Goal: Task Accomplishment & Management: Complete application form

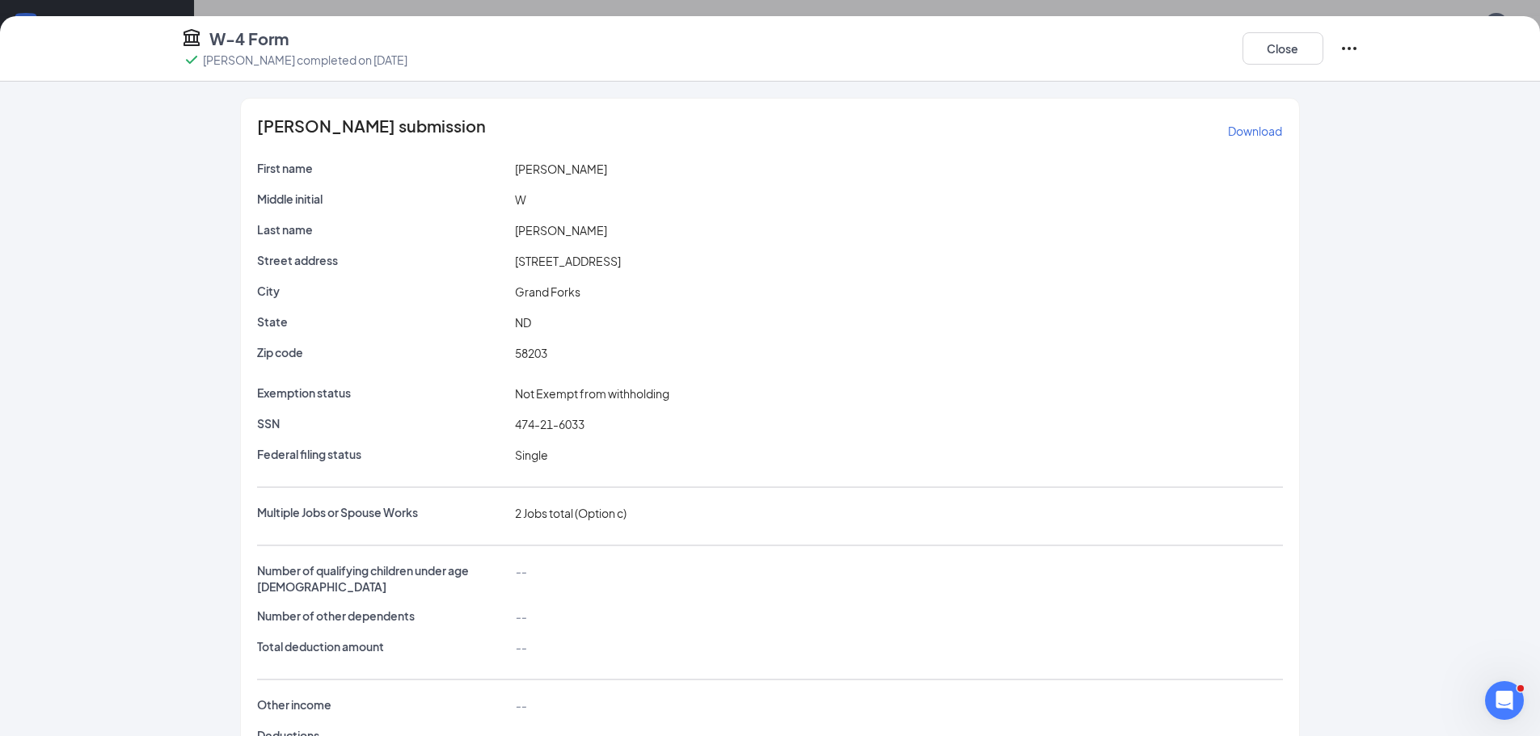
scroll to position [162, 0]
click at [1265, 50] on button "Close" at bounding box center [1282, 48] width 81 height 32
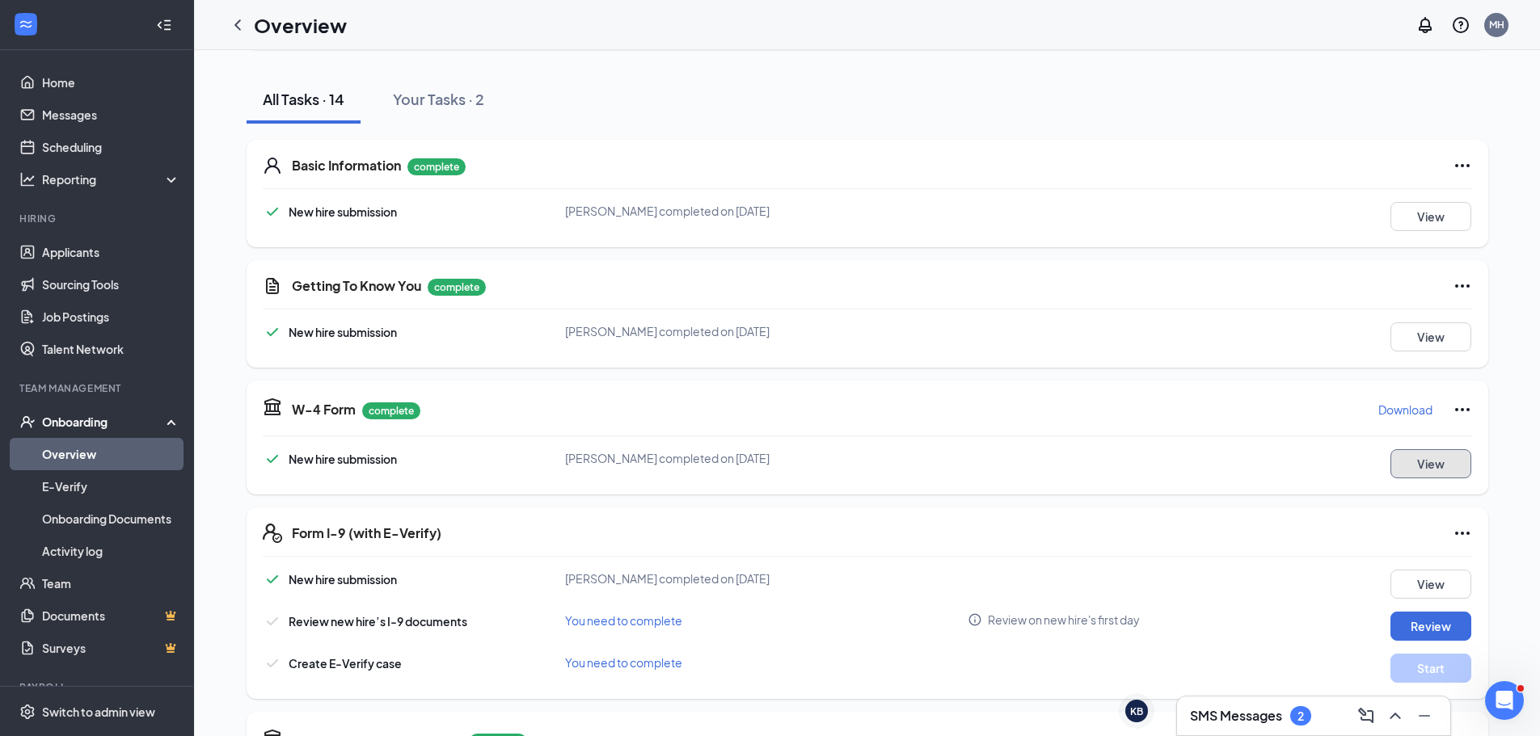
scroll to position [323, 0]
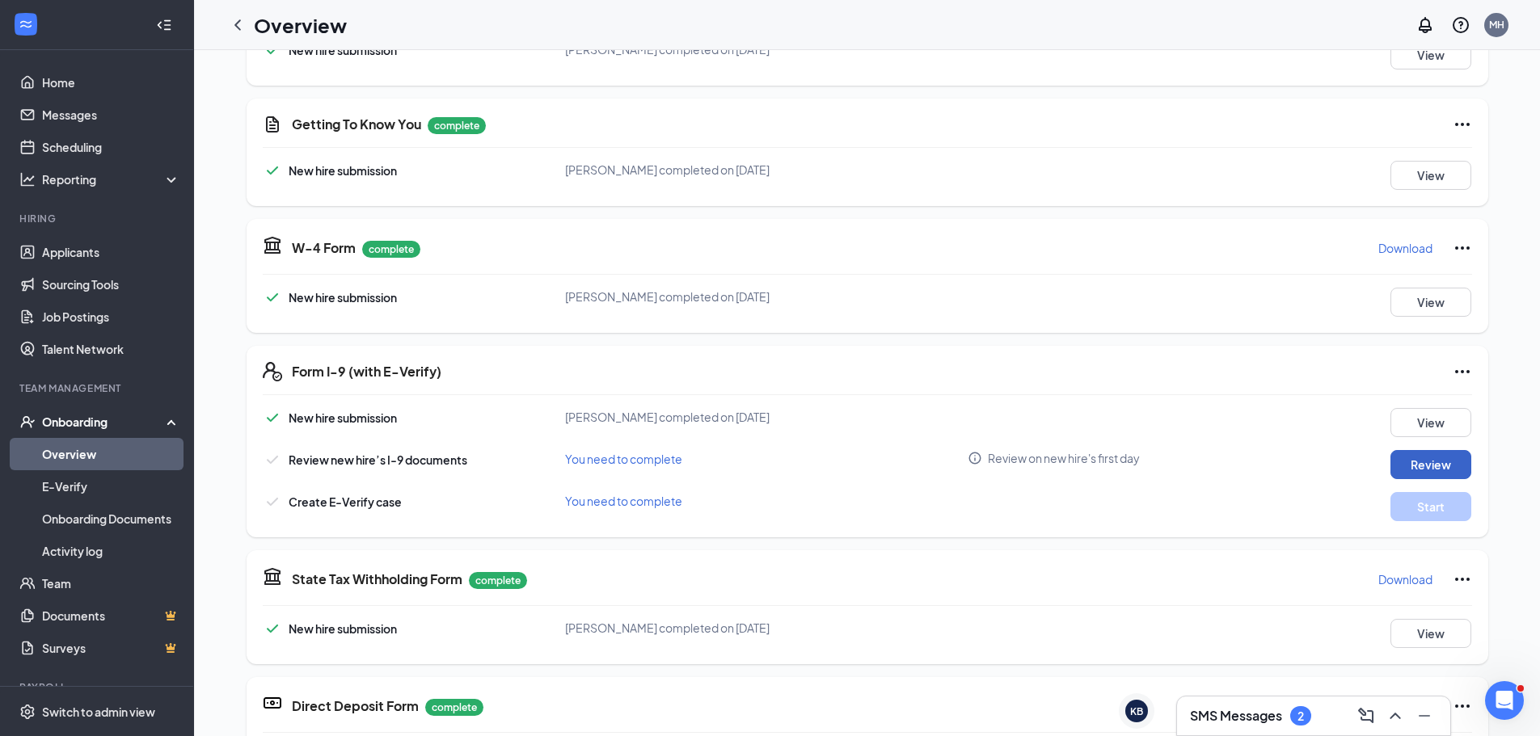
click at [1423, 464] on button "Review" at bounding box center [1430, 464] width 81 height 29
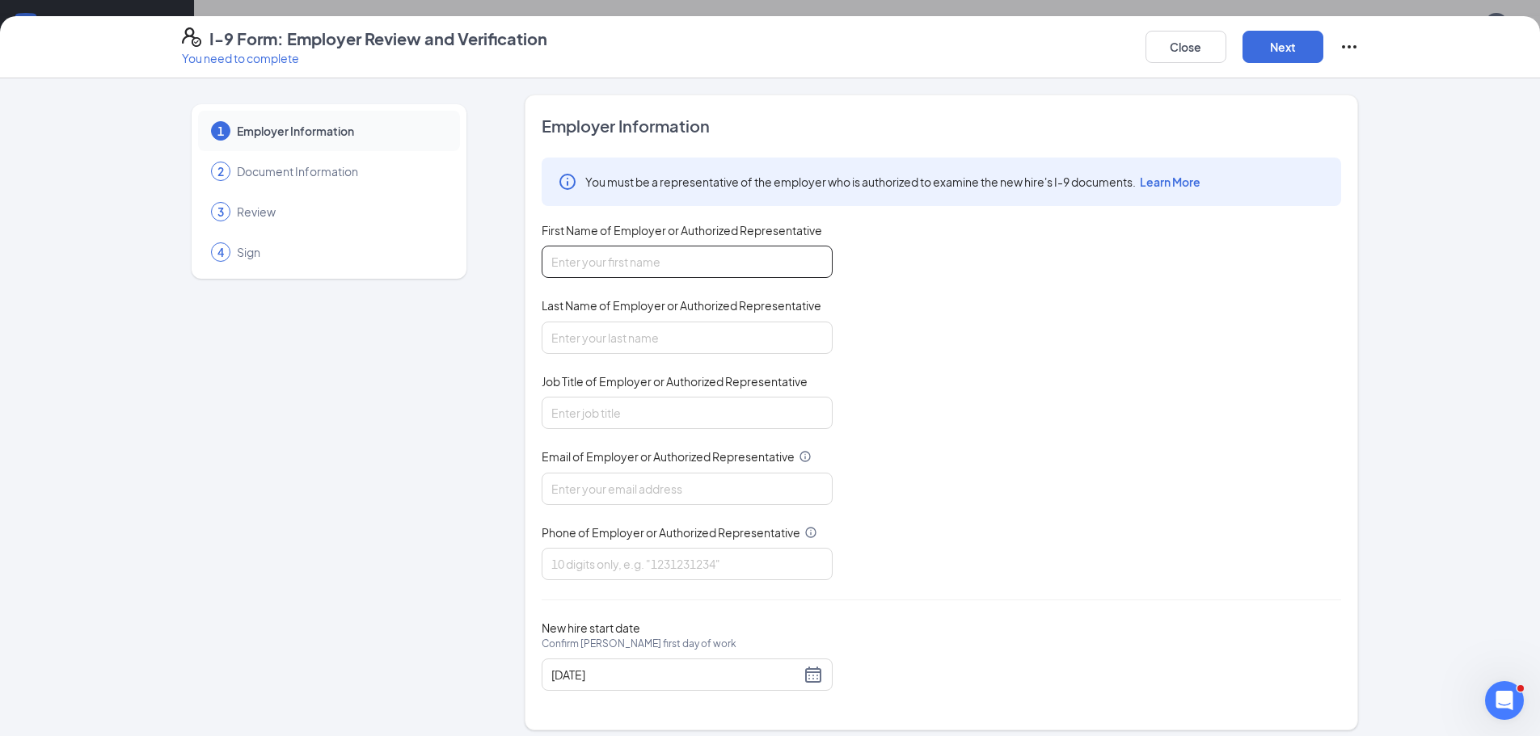
click at [668, 260] on input "First Name of Employer or Authorized Representative" at bounding box center [687, 262] width 291 height 32
type input "[PERSON_NAME]"
click at [626, 339] on input "Last Name of Employer or Authorized Representative" at bounding box center [687, 338] width 291 height 32
type input "[PERSON_NAME]"
click at [586, 419] on input "Job Title of Employer or Authorized Representative" at bounding box center [687, 413] width 291 height 32
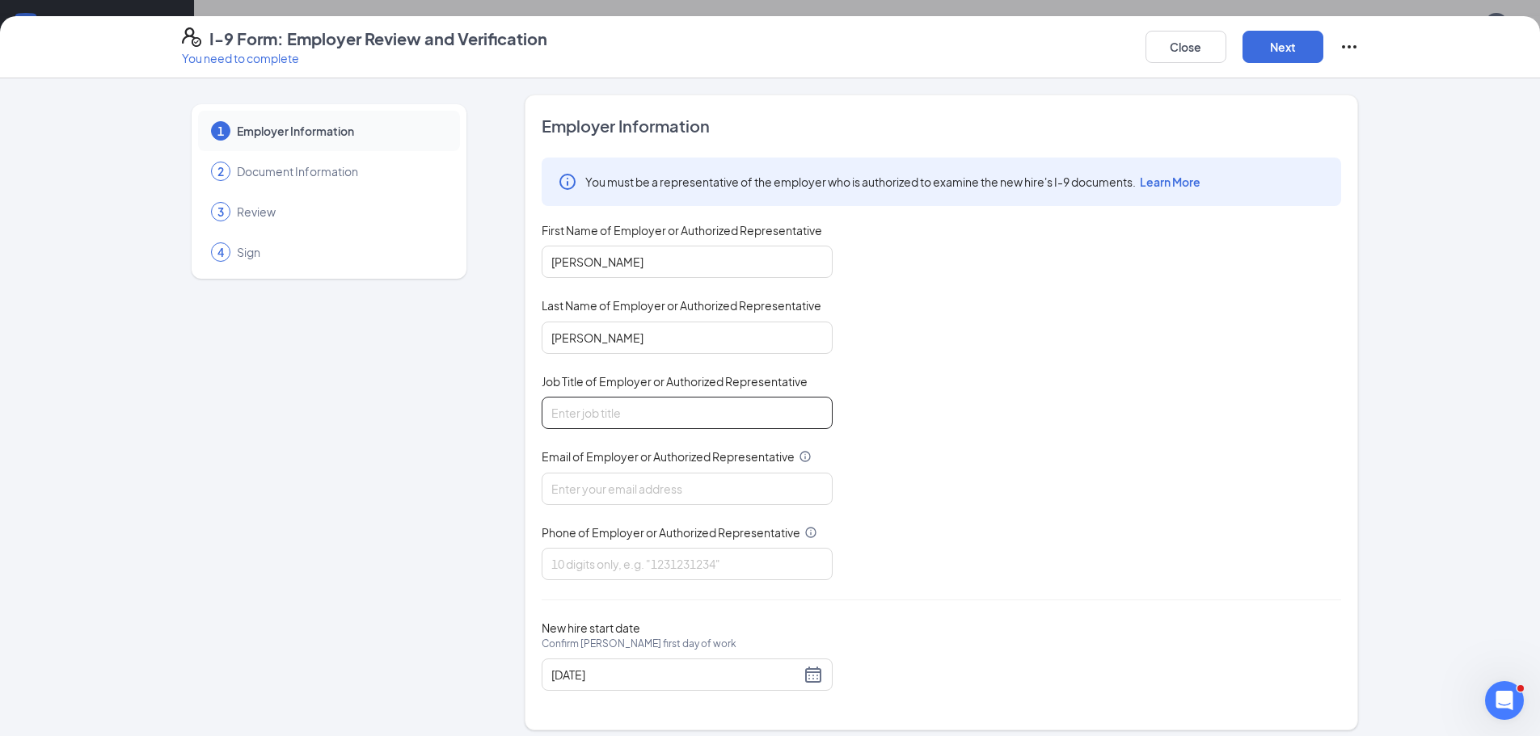
type input "Bookkeeper"
click at [544, 488] on input "Email of Employer or Authorized Representative" at bounding box center [687, 489] width 291 height 32
type input "[EMAIL_ADDRESS][DOMAIN_NAME]"
type input "2187737933"
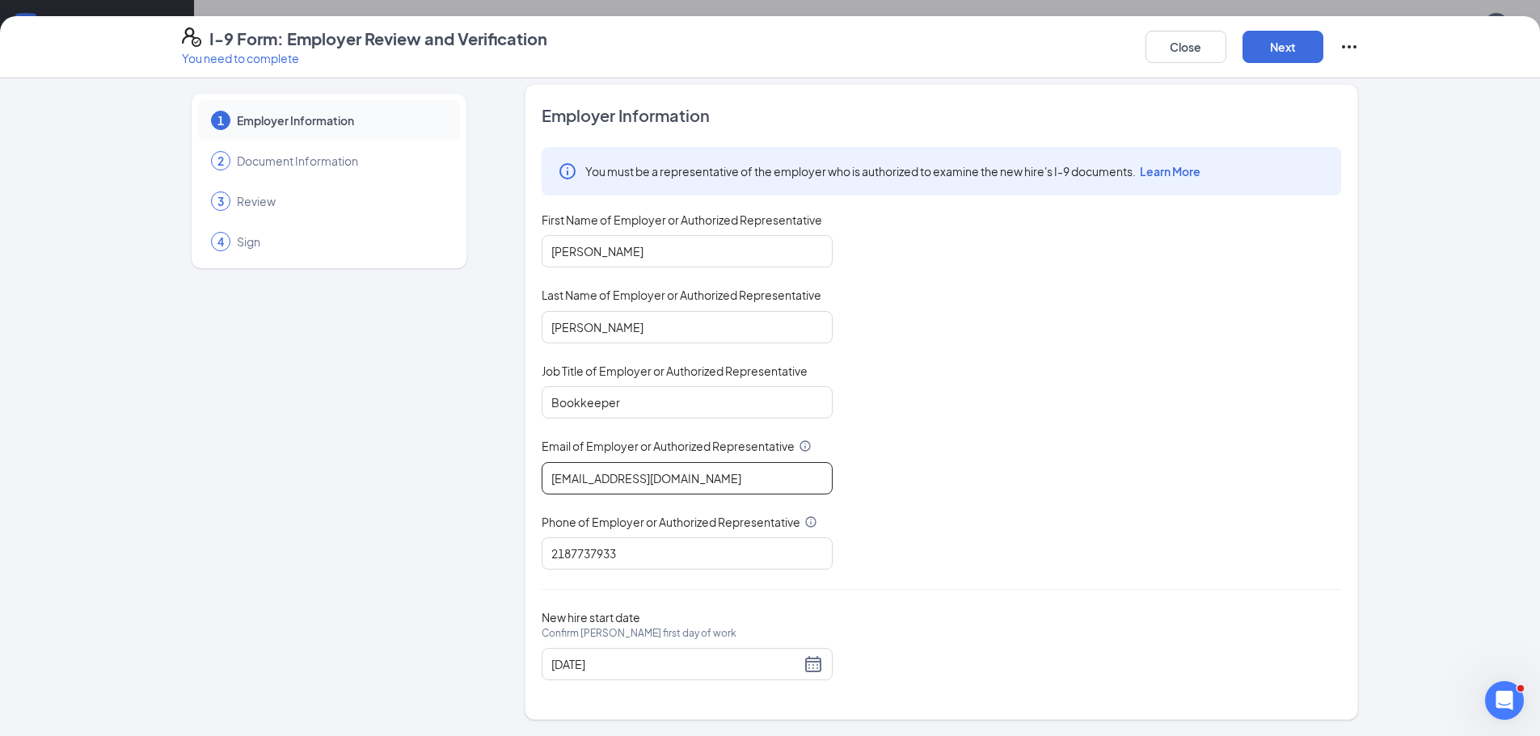
scroll to position [242, 0]
click at [1292, 57] on button "Next" at bounding box center [1282, 47] width 81 height 32
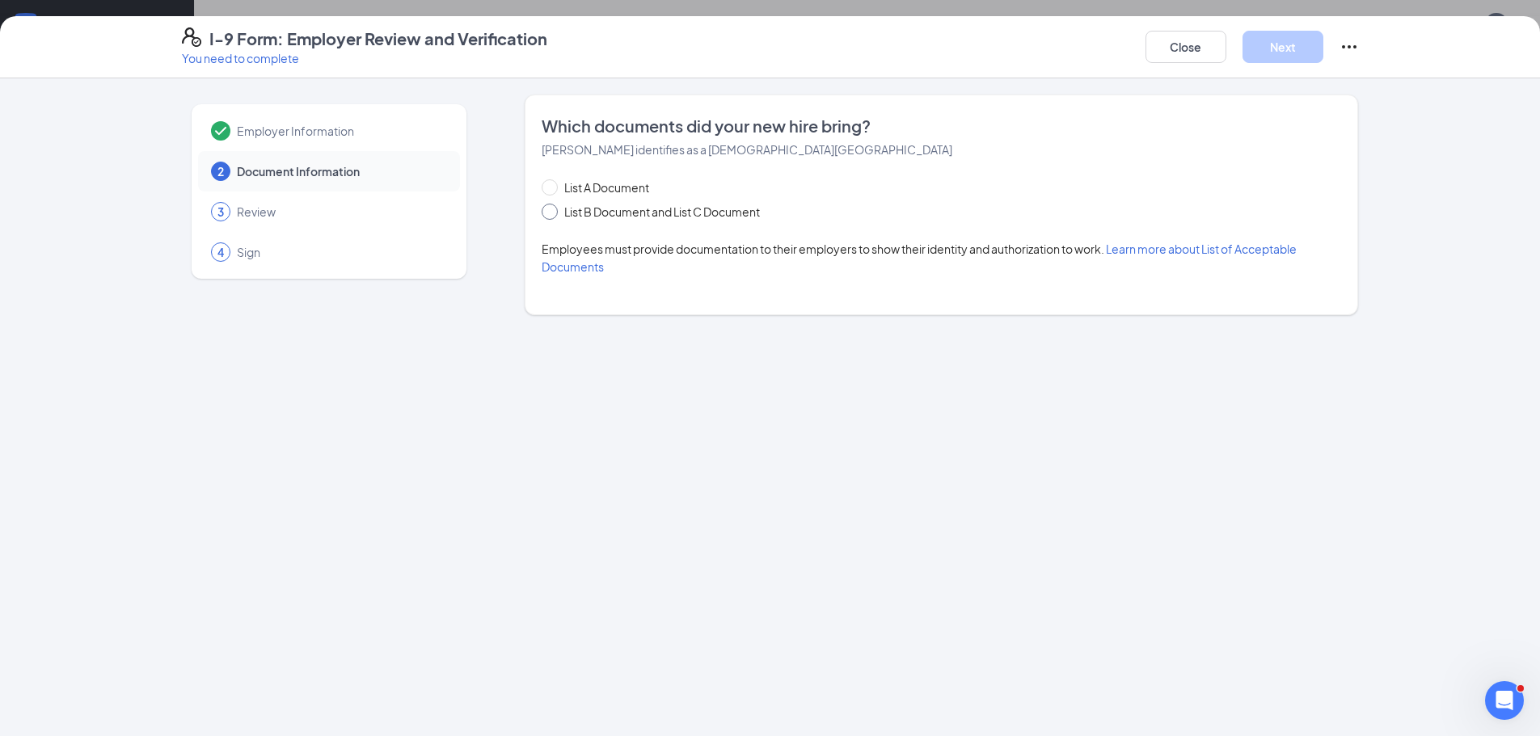
click at [546, 208] on input "List B Document and List C Document" at bounding box center [547, 209] width 11 height 11
radio input "true"
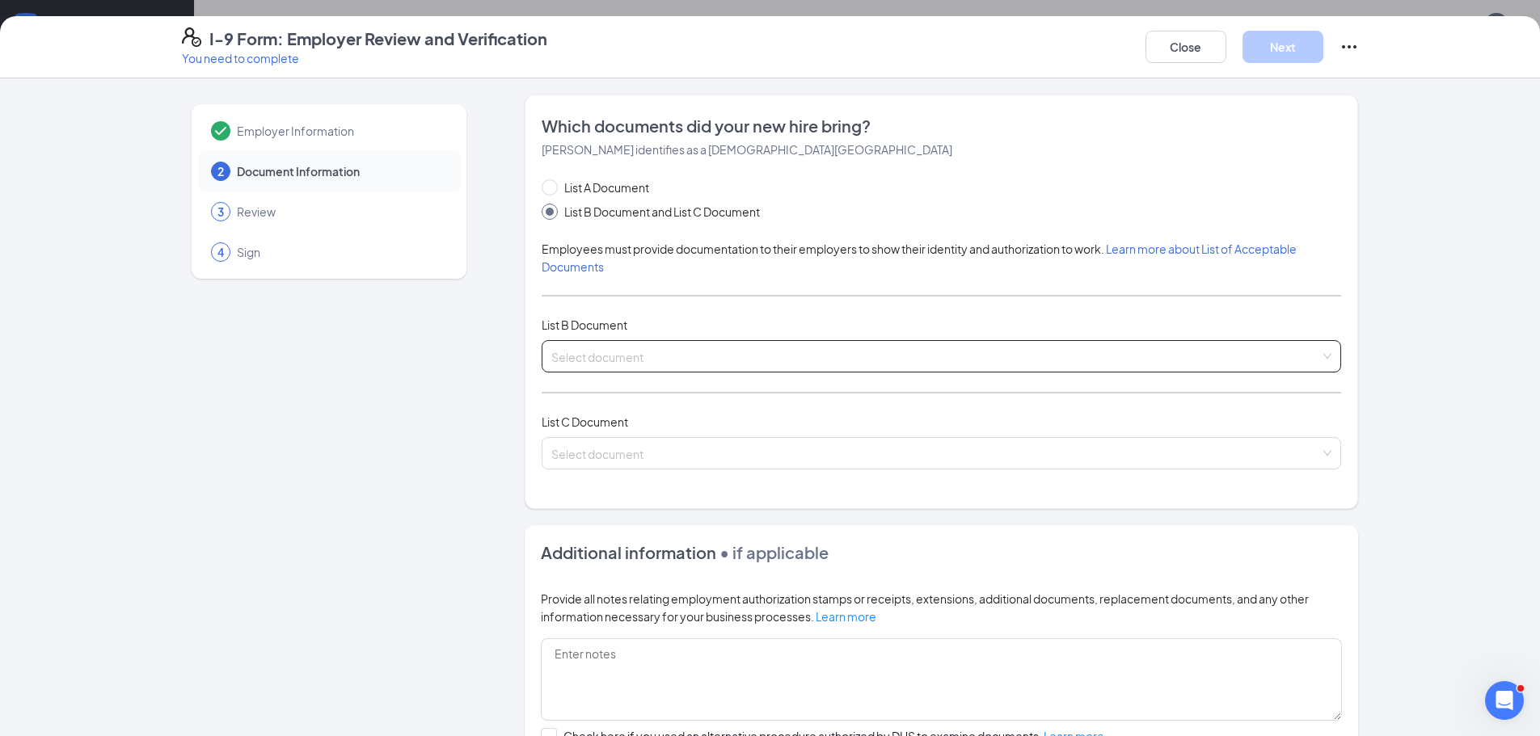
click at [598, 348] on input "search" at bounding box center [935, 353] width 769 height 24
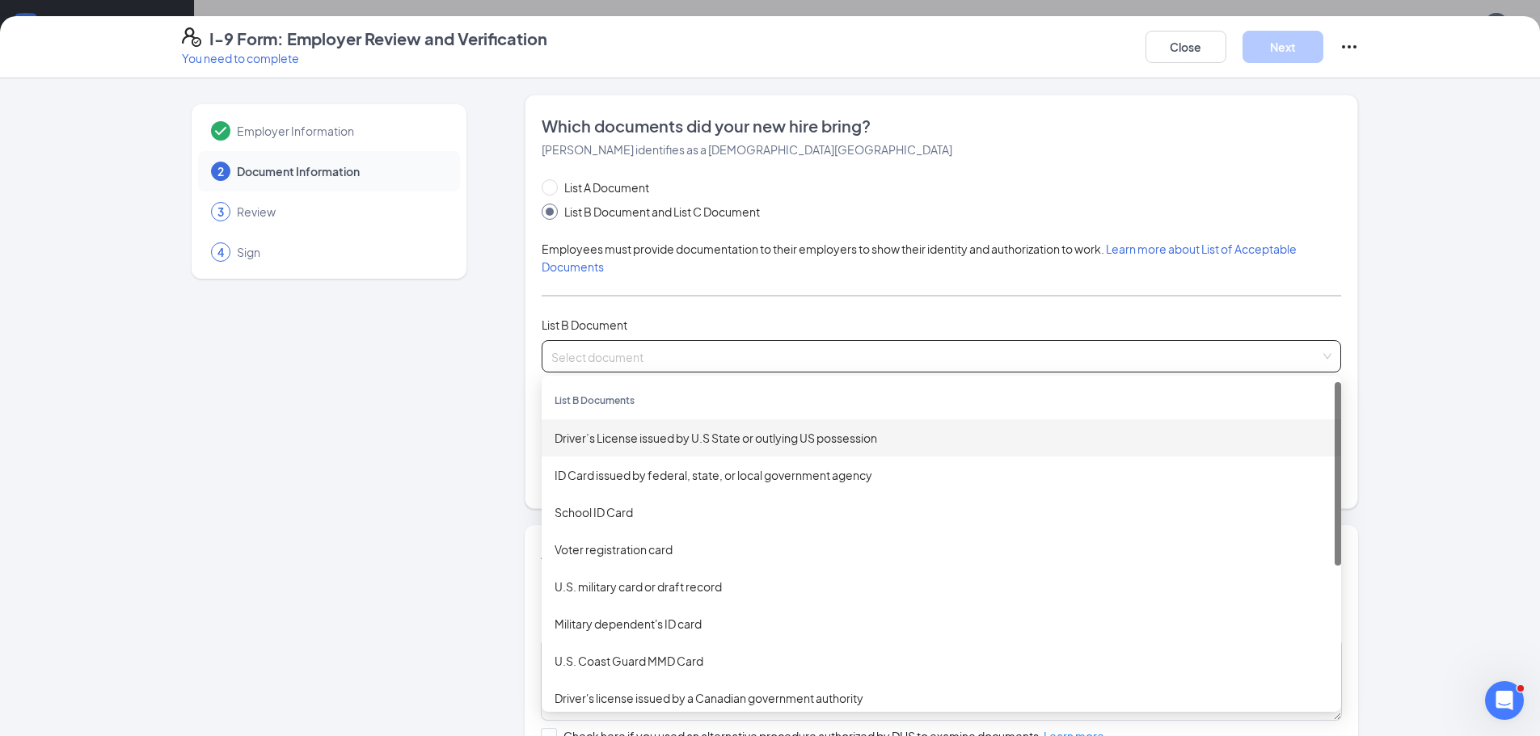
click at [604, 438] on div "Driver’s License issued by U.S State or outlying US possession" at bounding box center [940, 438] width 773 height 18
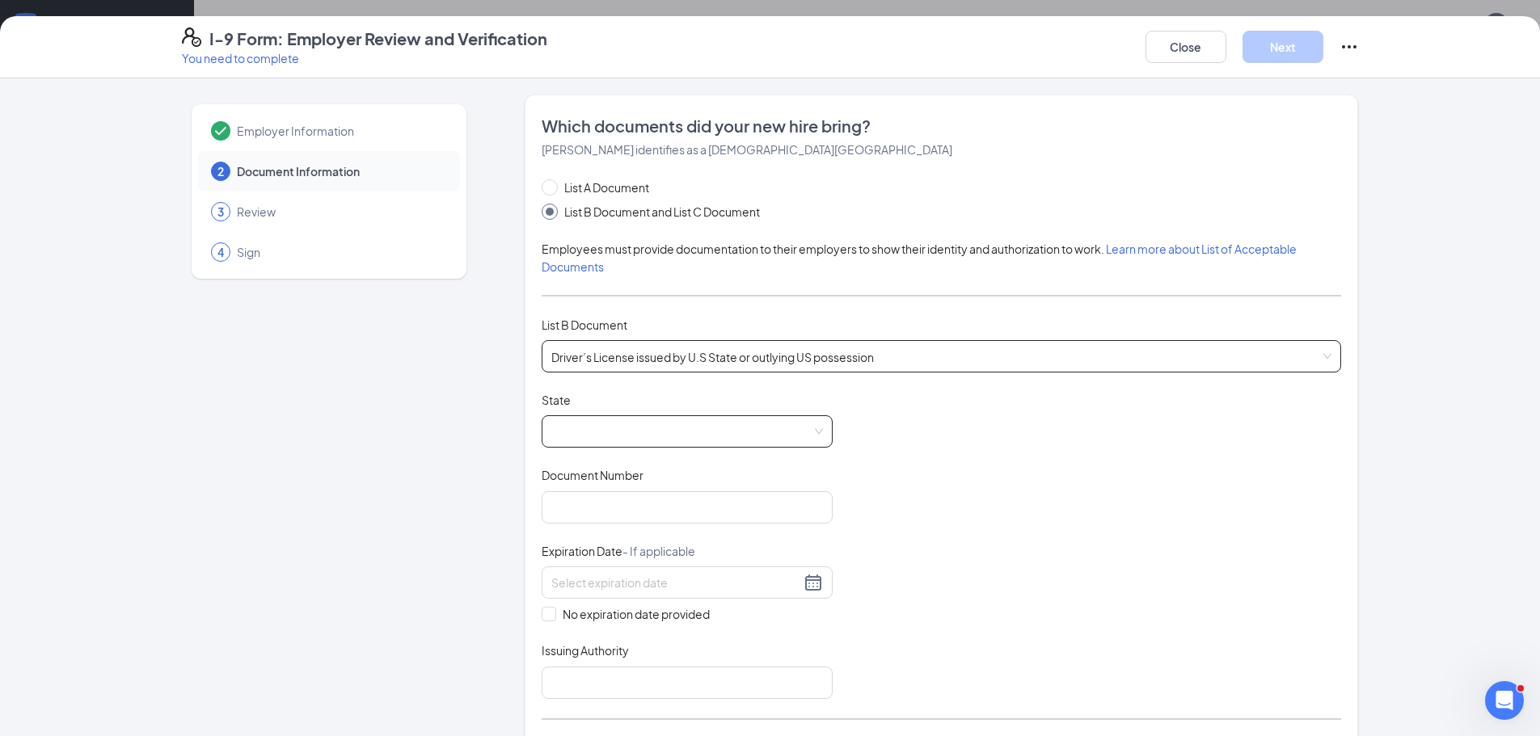
click at [596, 430] on span at bounding box center [687, 431] width 272 height 31
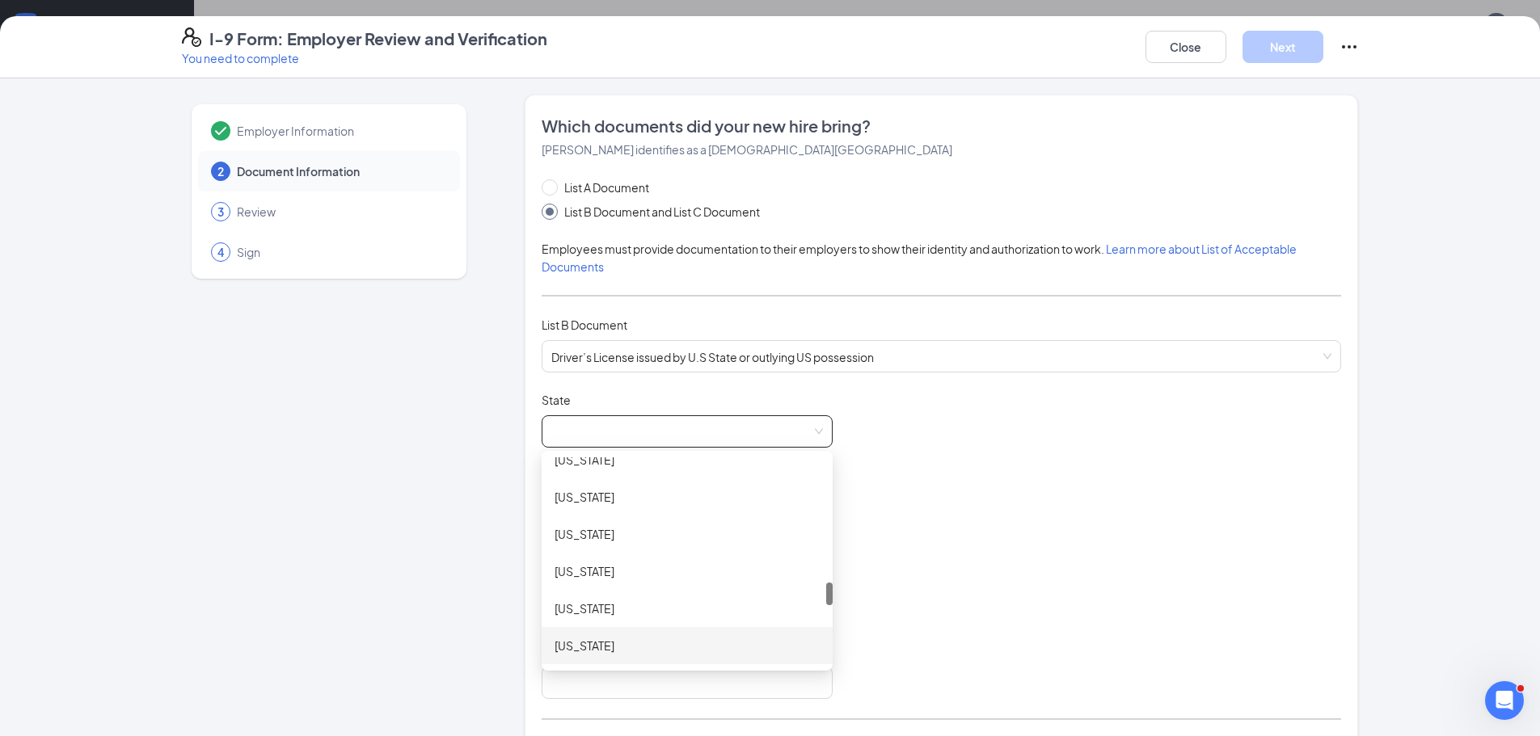
scroll to position [1212, 0]
click at [588, 609] on div "[US_STATE]" at bounding box center [686, 602] width 265 height 18
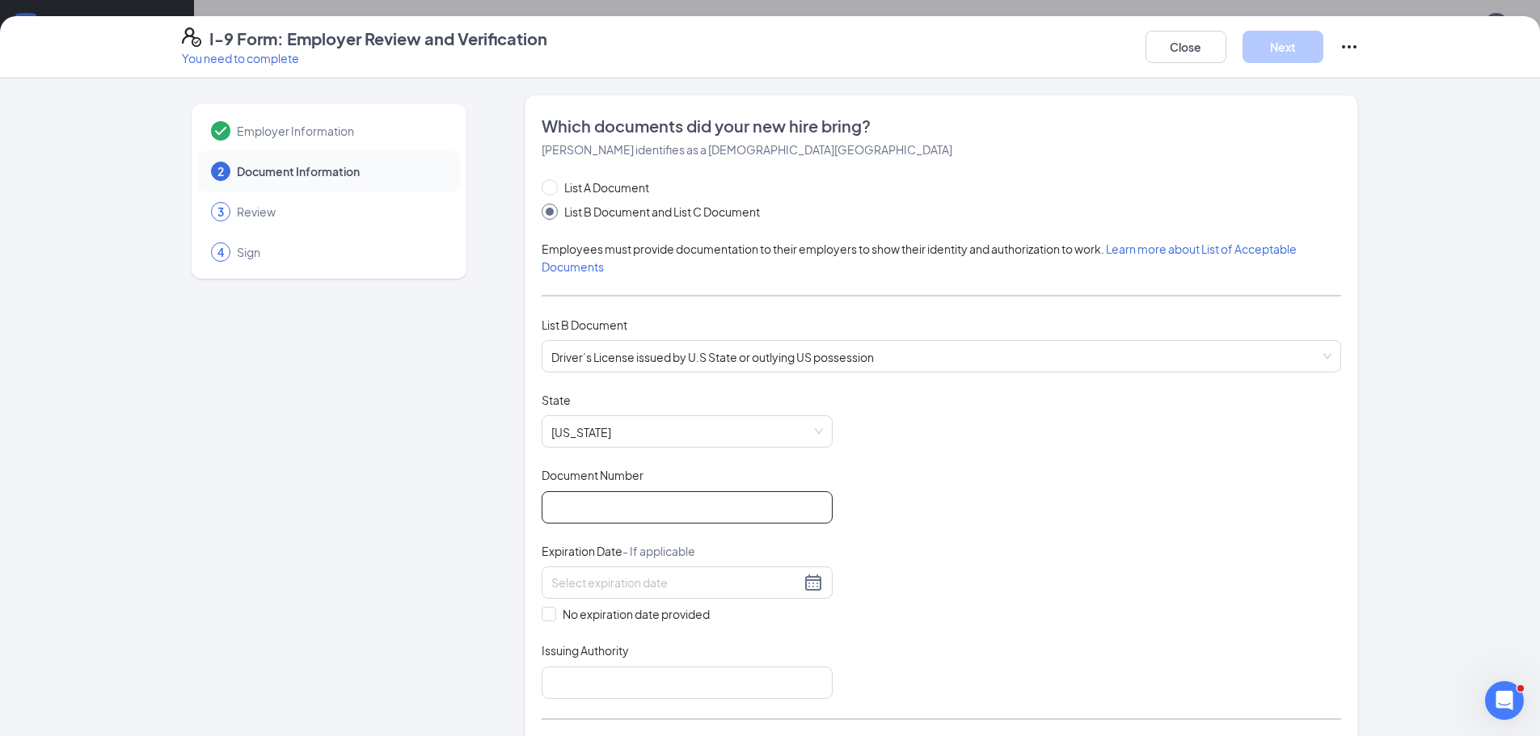
click at [624, 500] on input "Document Number" at bounding box center [687, 507] width 291 height 32
type input "NDL240300"
click at [1031, 504] on div "Document Title Driver’s License issued by U.S State or outlying US possession S…" at bounding box center [941, 545] width 799 height 307
click at [668, 582] on input at bounding box center [675, 583] width 249 height 18
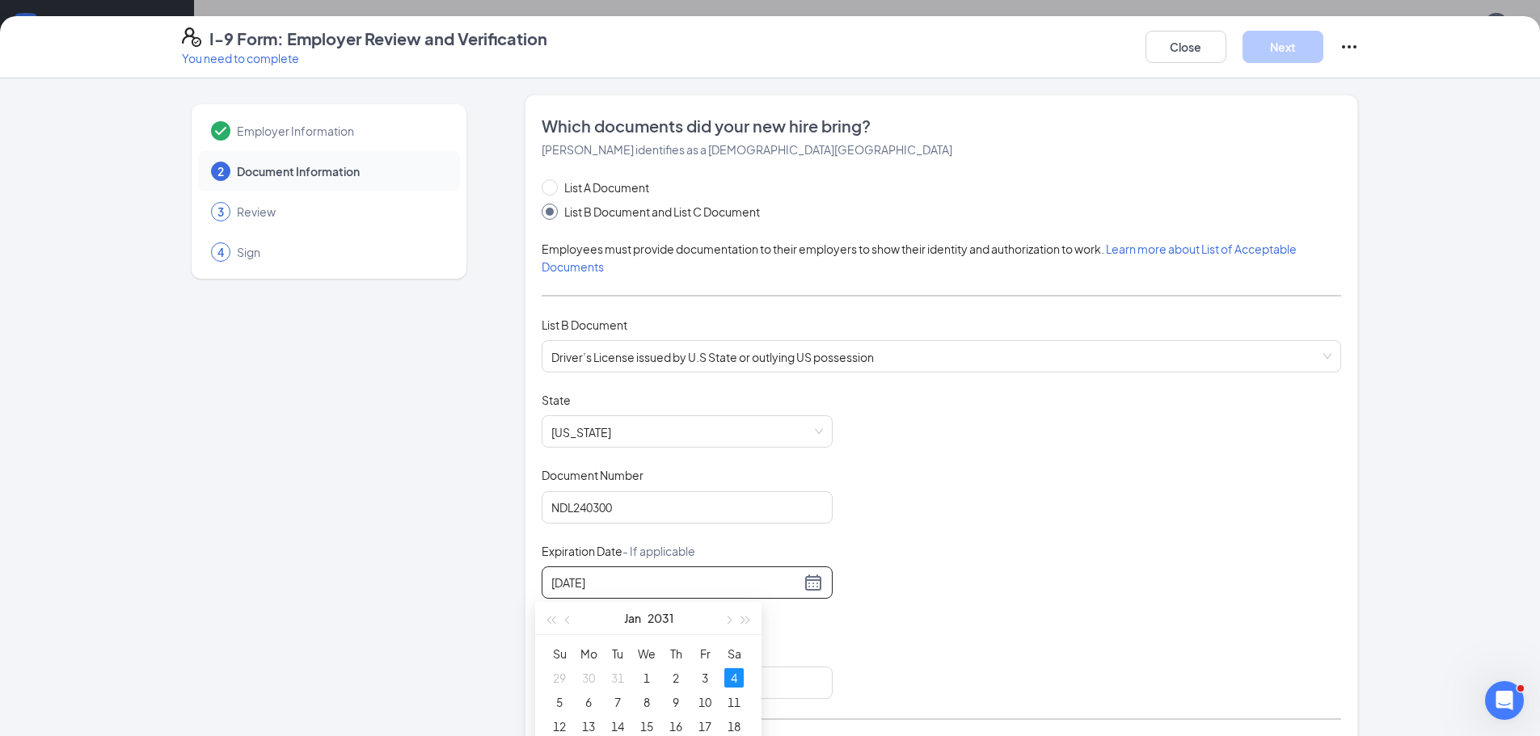
scroll to position [81, 0]
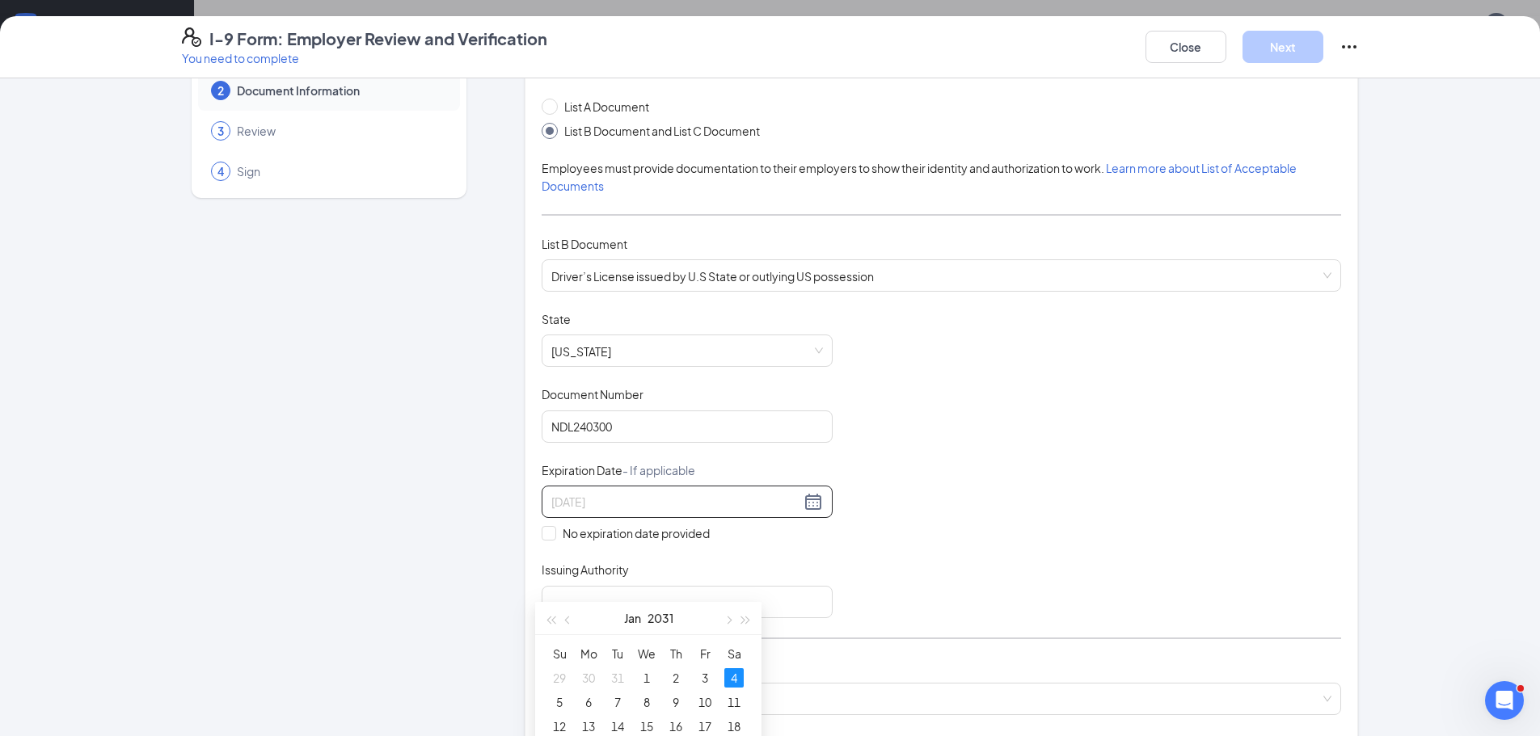
click at [735, 672] on div "4" at bounding box center [733, 677] width 19 height 19
type input "[DATE]"
click at [607, 592] on input "Issuing Authority" at bounding box center [687, 602] width 291 height 32
type input "z"
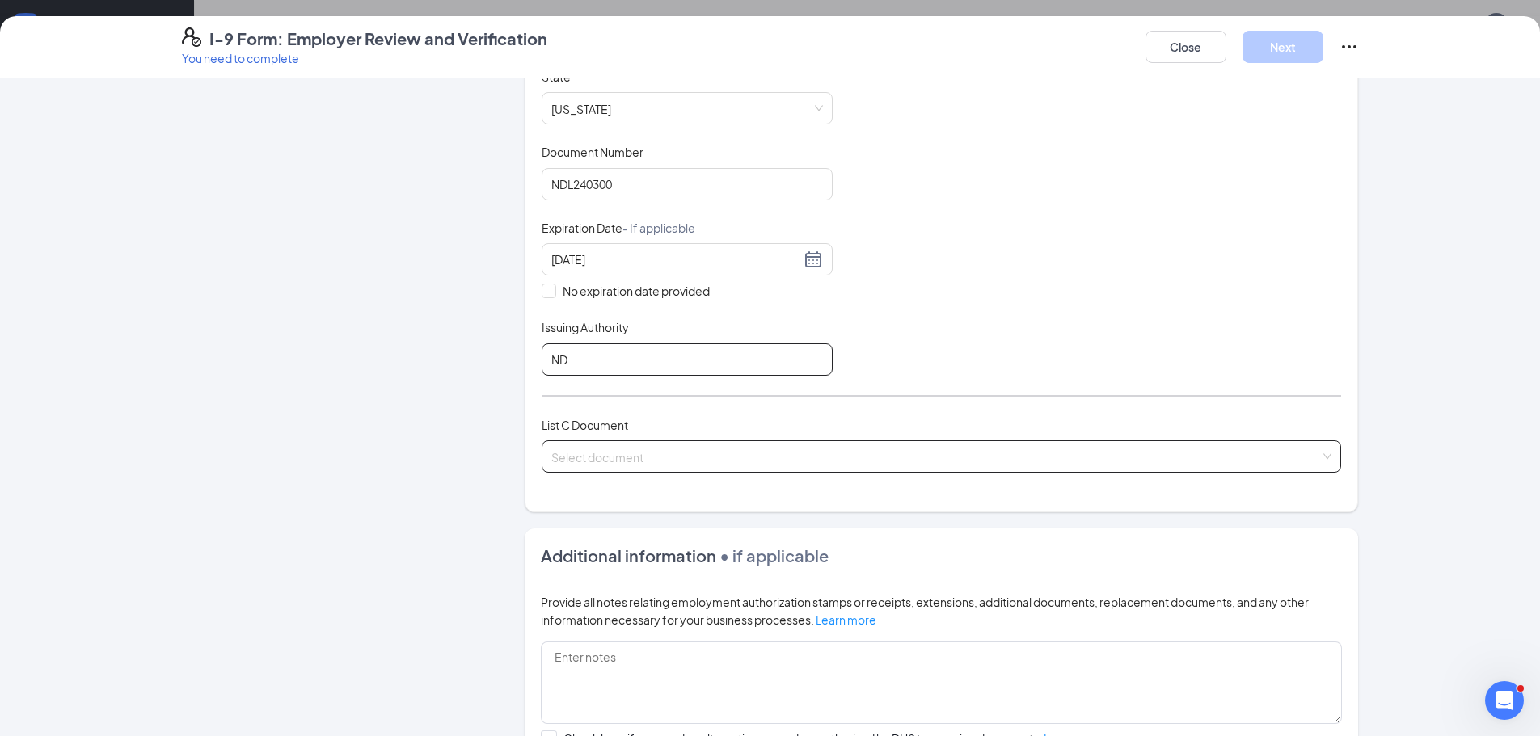
type input "ND"
click at [699, 456] on input "search" at bounding box center [935, 453] width 769 height 24
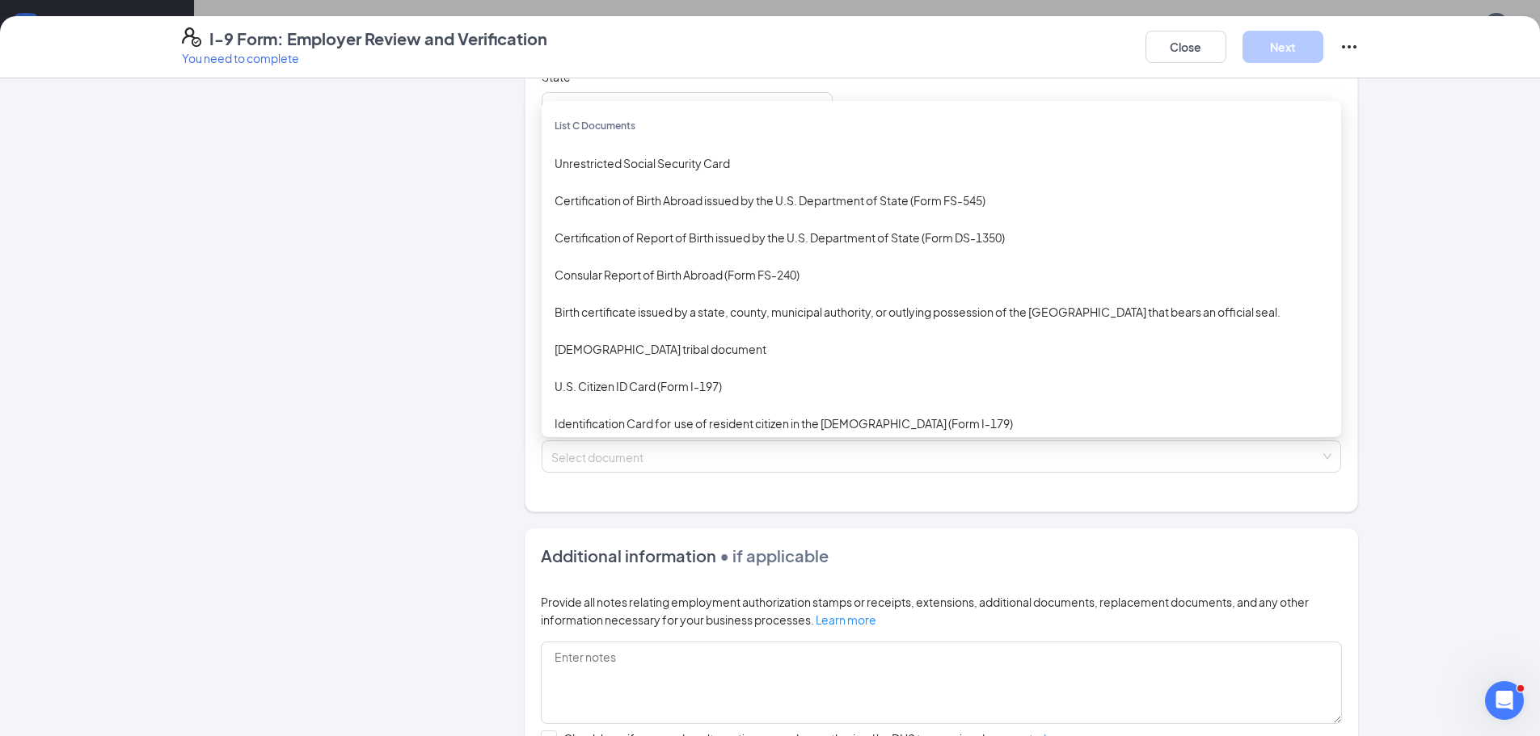
drag, startPoint x: 374, startPoint y: 510, endPoint x: 637, endPoint y: 434, distance: 273.4
click at [386, 508] on div "Employer Information 2 Document Information 3 Review 4 Sign" at bounding box center [329, 347] width 294 height 1153
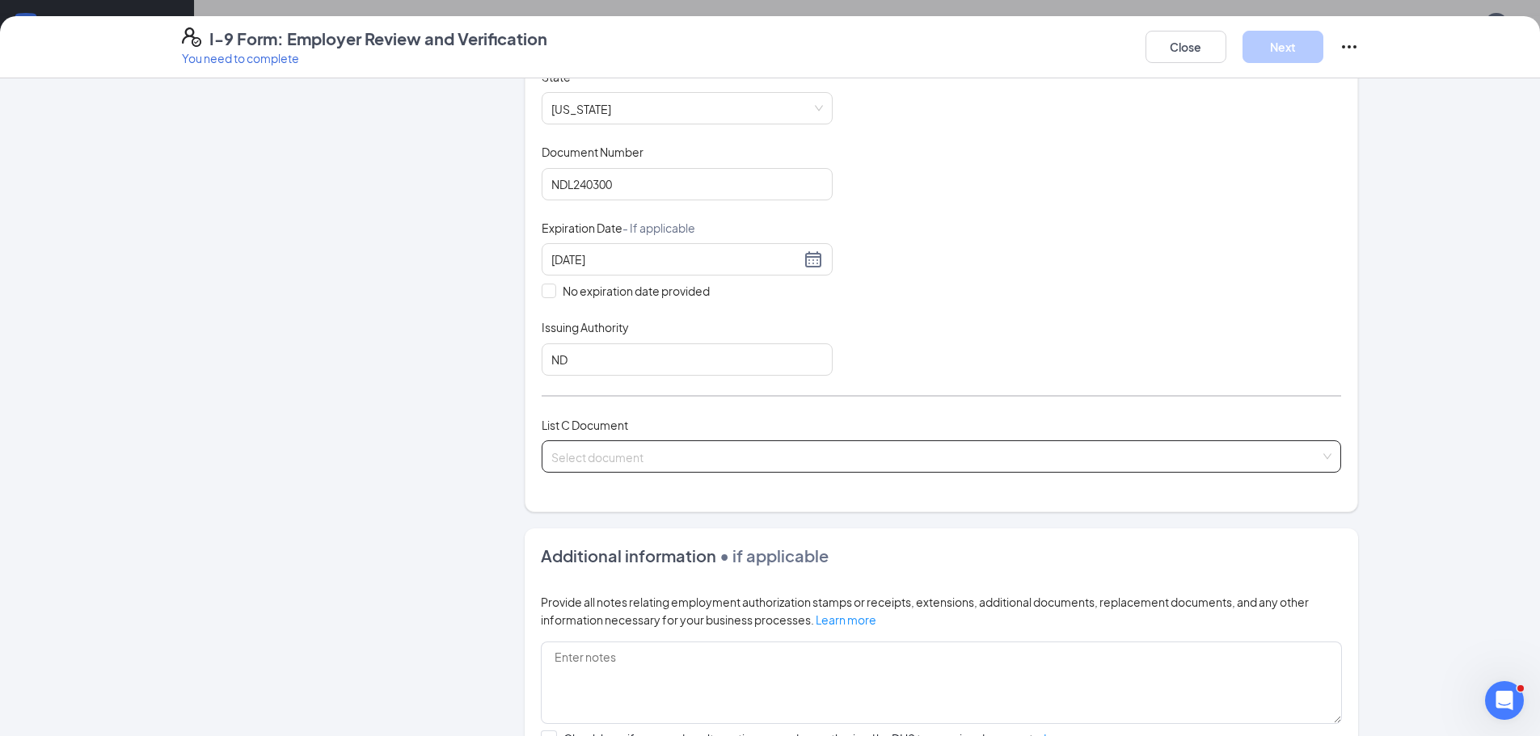
click at [615, 460] on input "search" at bounding box center [935, 453] width 769 height 24
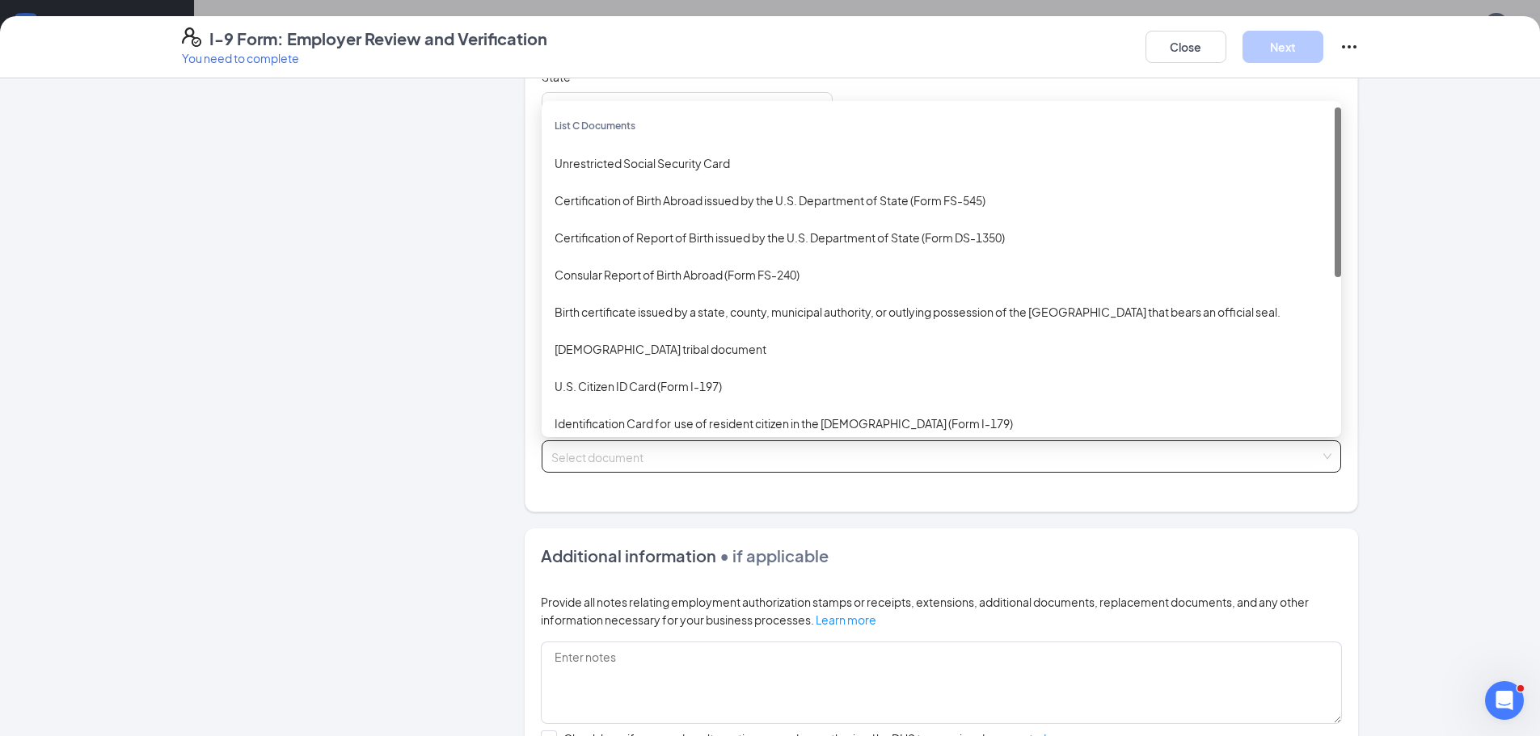
click at [622, 473] on div "List C Document Select document List C Documents Unrestricted Social Security C…" at bounding box center [941, 454] width 799 height 76
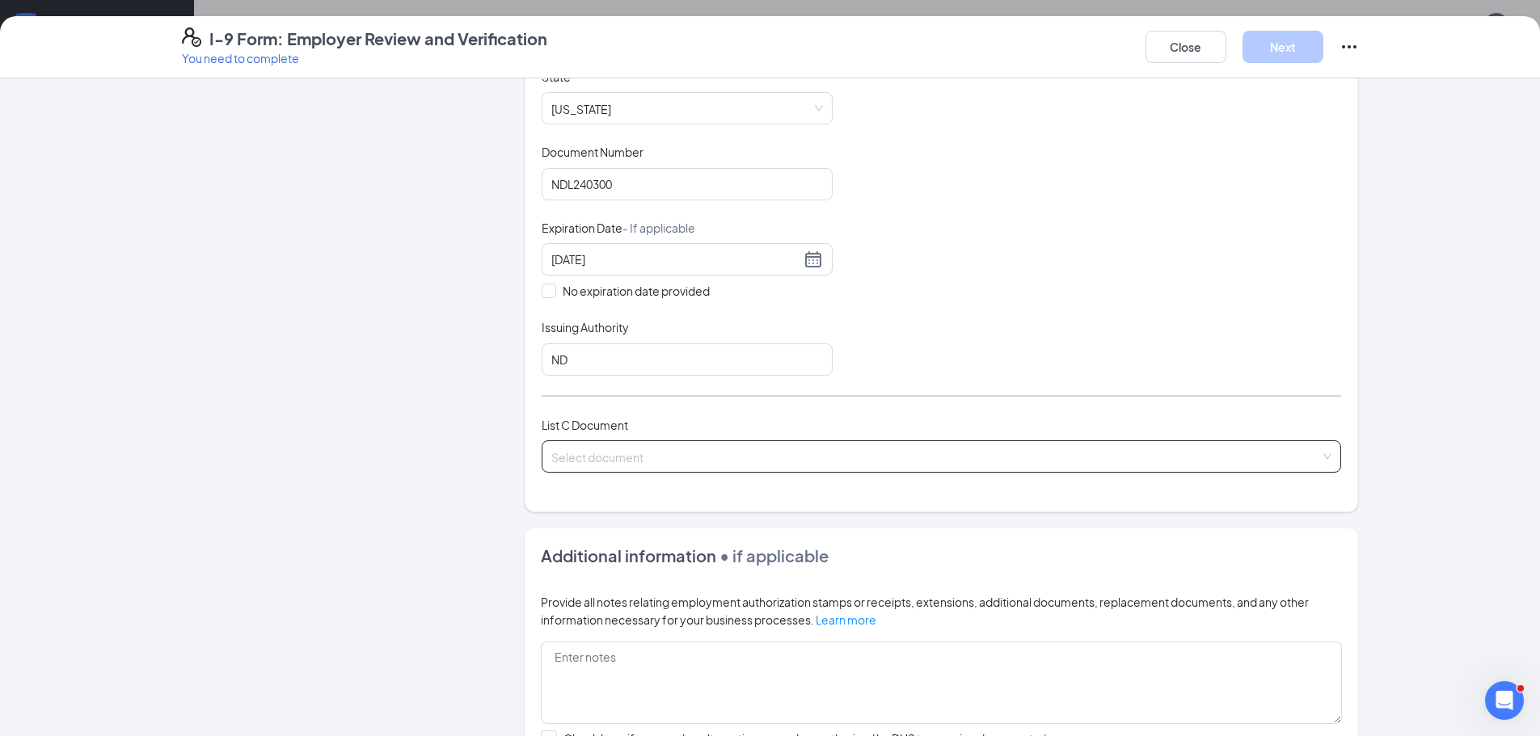
click at [656, 455] on input "search" at bounding box center [935, 453] width 769 height 24
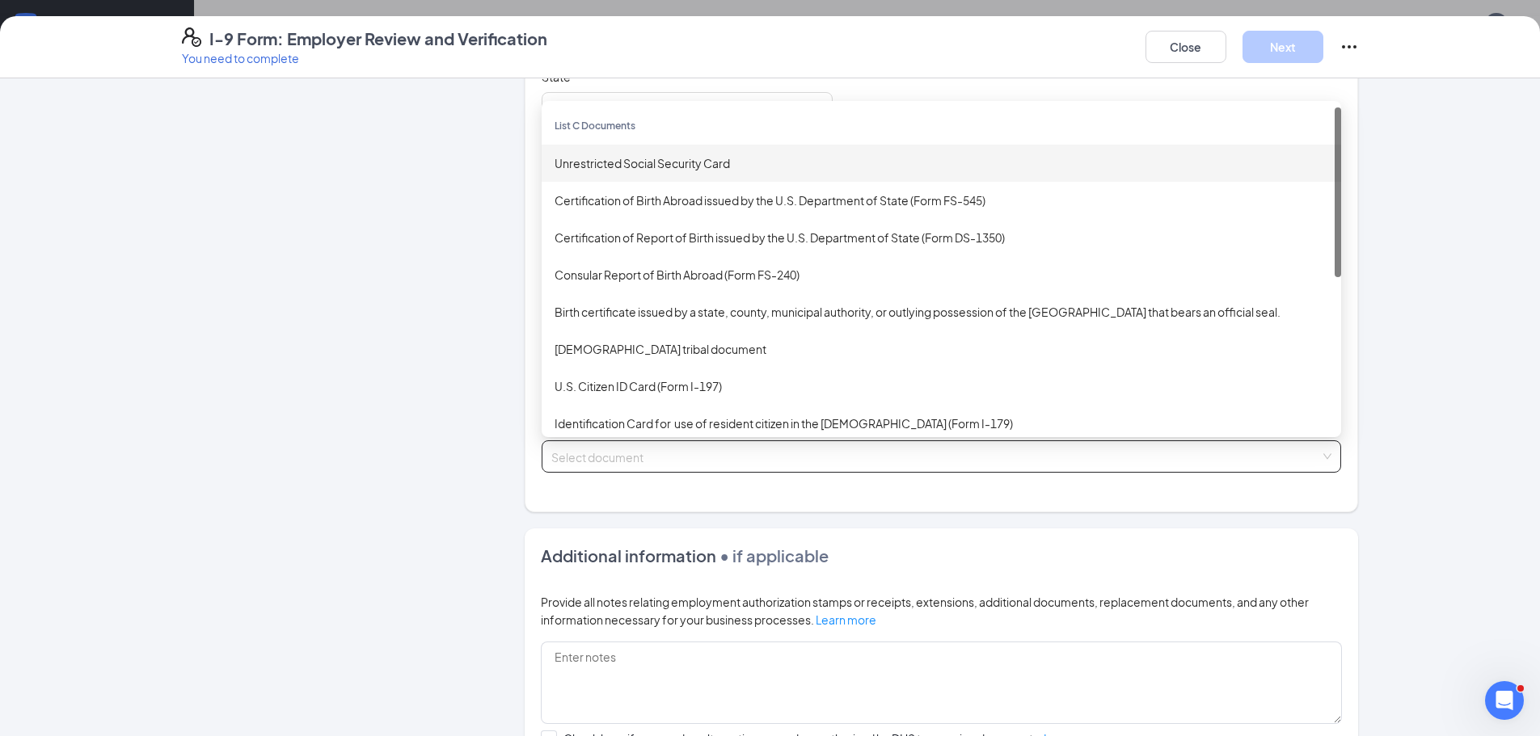
click at [653, 158] on div "Unrestricted Social Security Card" at bounding box center [940, 163] width 773 height 18
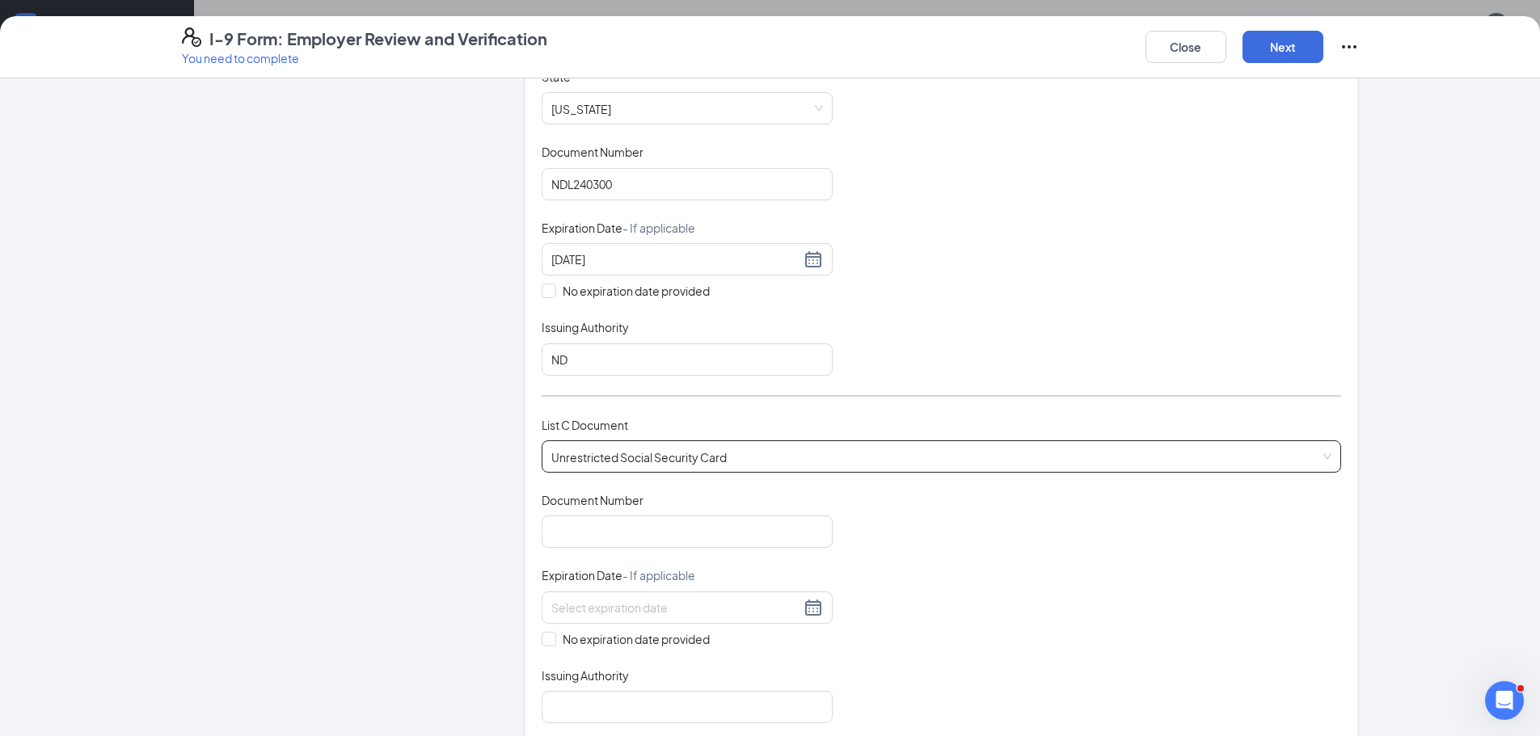
click at [603, 453] on span "Unrestricted Social Security Card" at bounding box center [941, 456] width 780 height 31
click at [563, 542] on input "Document Number" at bounding box center [687, 532] width 291 height 32
type input "474216033"
click at [628, 605] on input at bounding box center [675, 608] width 249 height 18
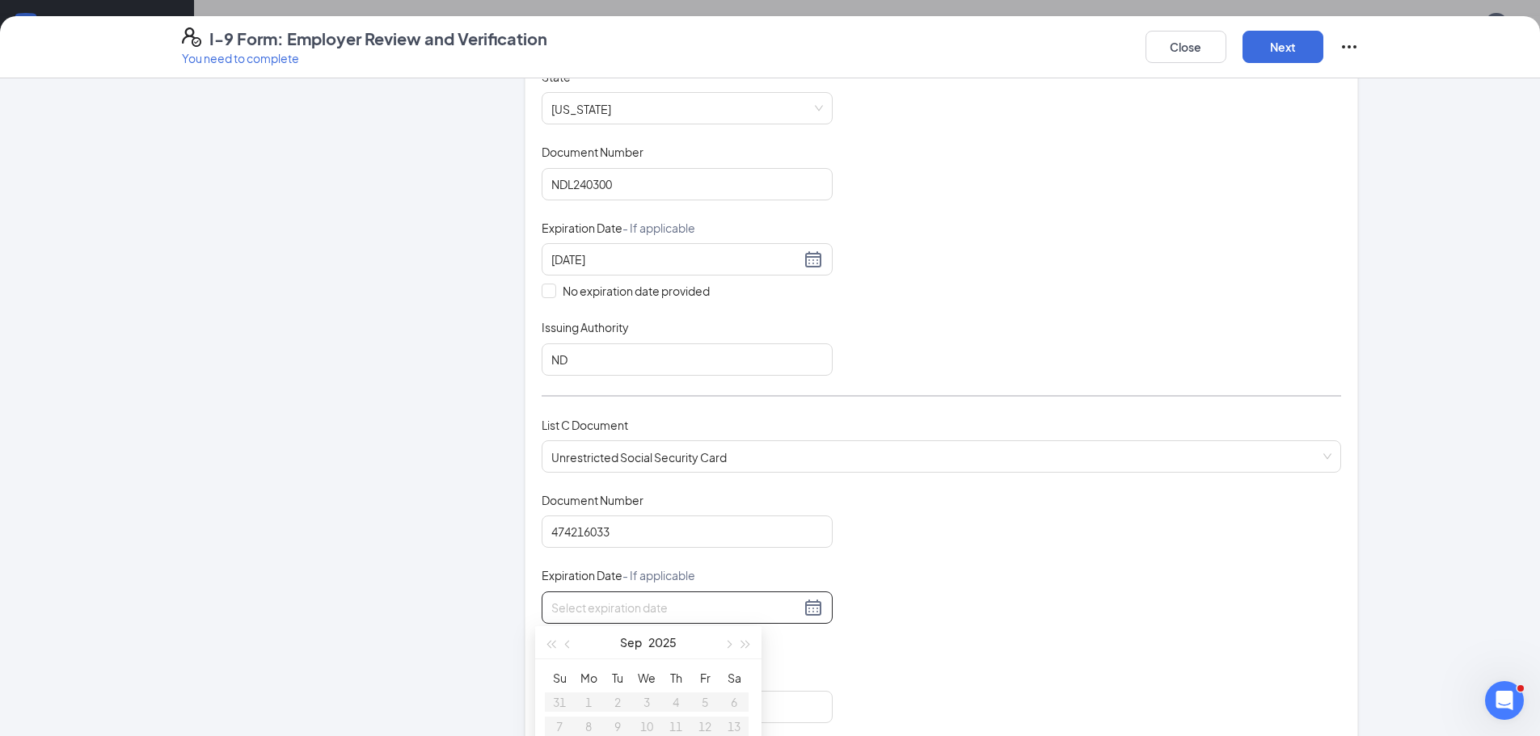
click at [432, 543] on div "Employer Information 2 Document Information 3 Review 4 Sign" at bounding box center [329, 472] width 294 height 1403
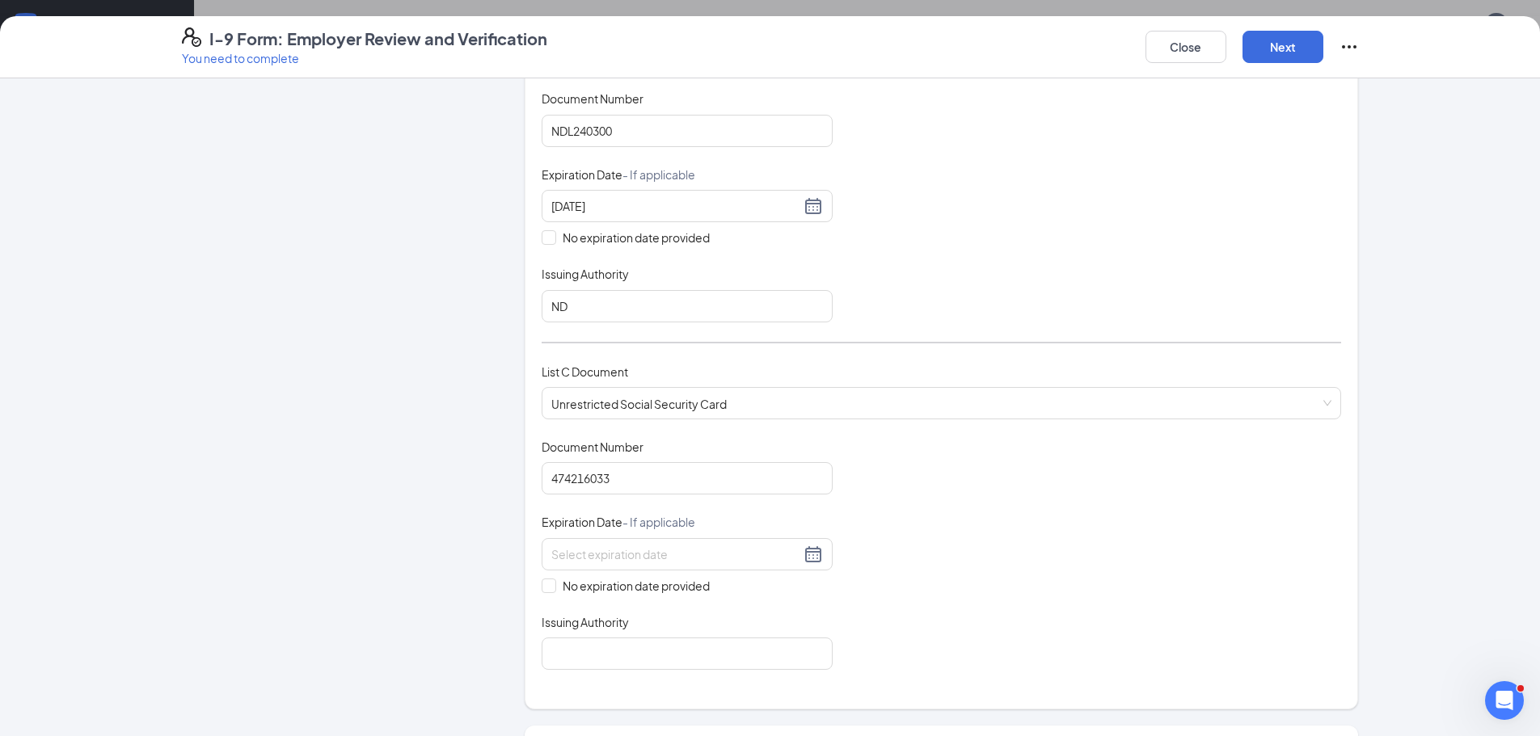
scroll to position [404, 0]
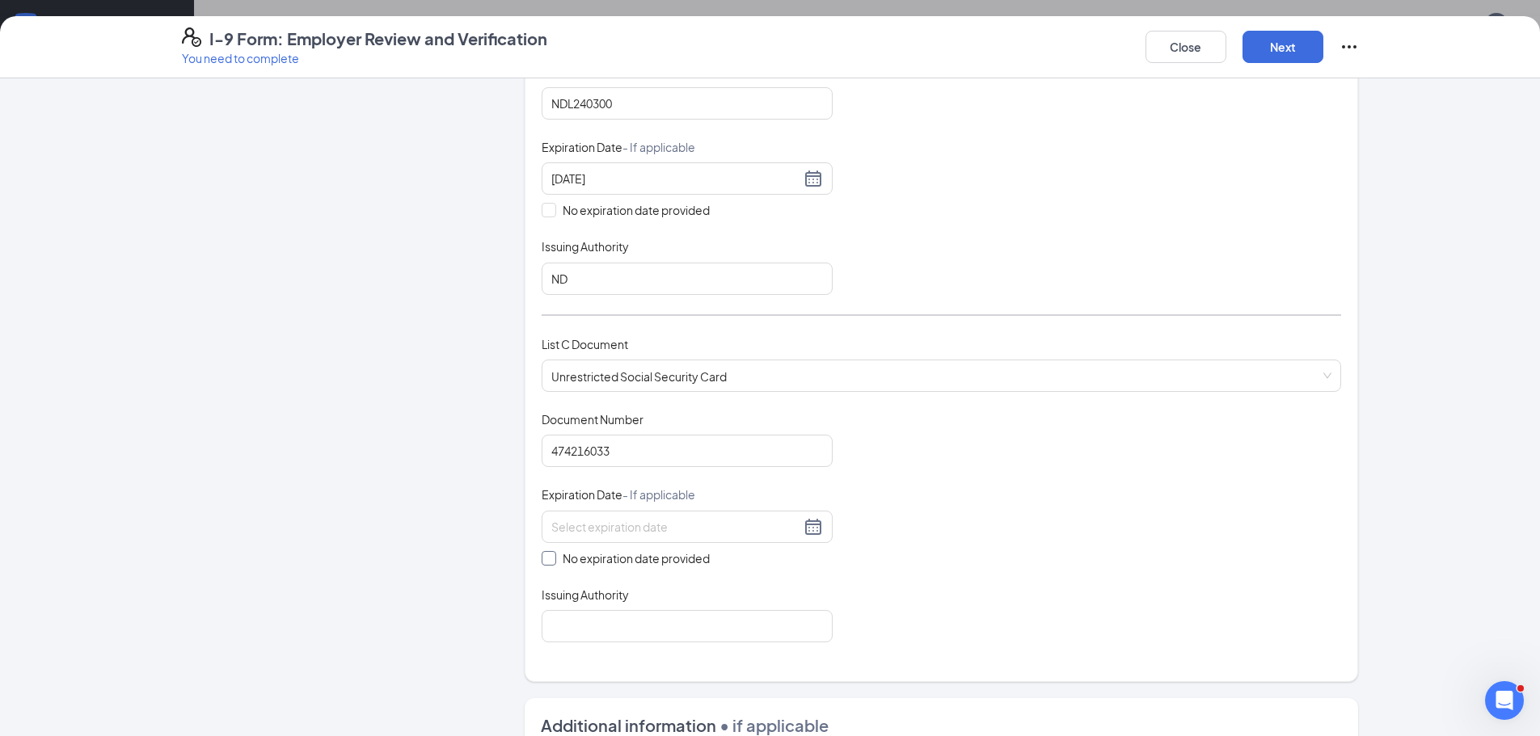
click at [544, 555] on input "No expiration date provided" at bounding box center [547, 556] width 11 height 11
checkbox input "true"
click at [643, 637] on input "Issuing Authority" at bounding box center [687, 629] width 291 height 32
type input "Social Security Administration"
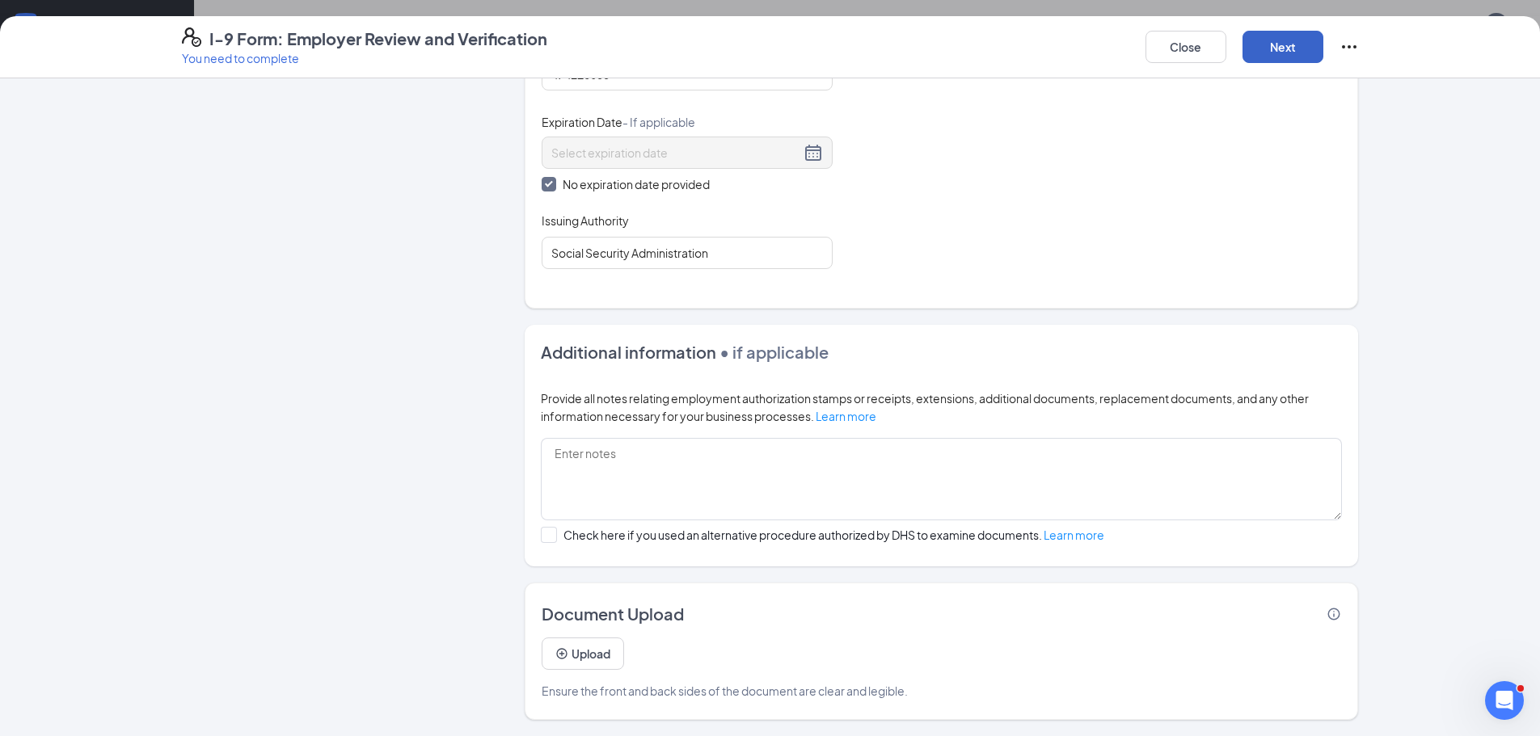
click at [1264, 42] on button "Next" at bounding box center [1282, 47] width 81 height 32
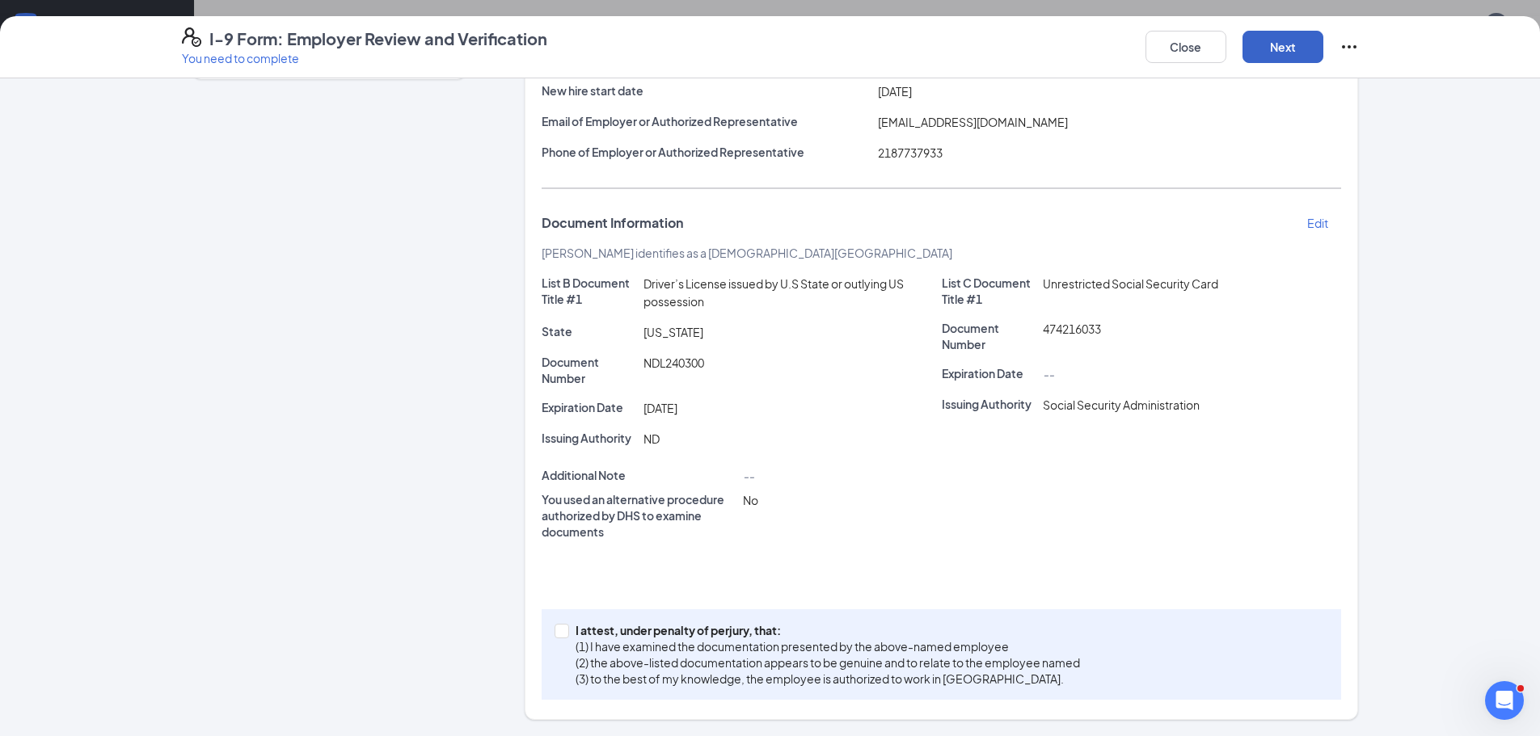
scroll to position [200, 0]
drag, startPoint x: 548, startPoint y: 628, endPoint x: 636, endPoint y: 613, distance: 89.3
click at [554, 628] on input "I attest, under penalty of [PERSON_NAME], that: (1) I have examined the documen…" at bounding box center [559, 629] width 11 height 11
checkbox input "true"
click at [1271, 53] on button "Next" at bounding box center [1282, 47] width 81 height 32
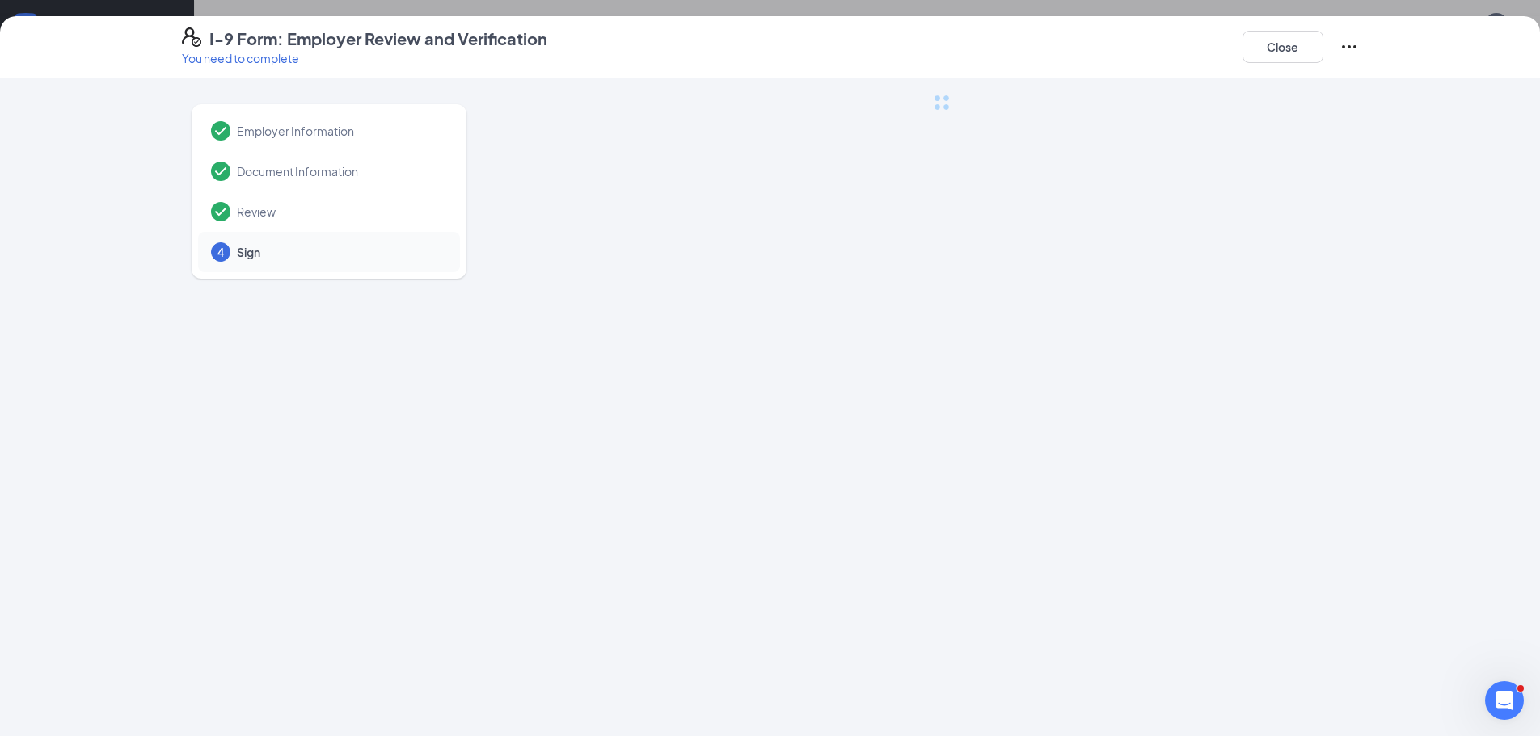
scroll to position [0, 0]
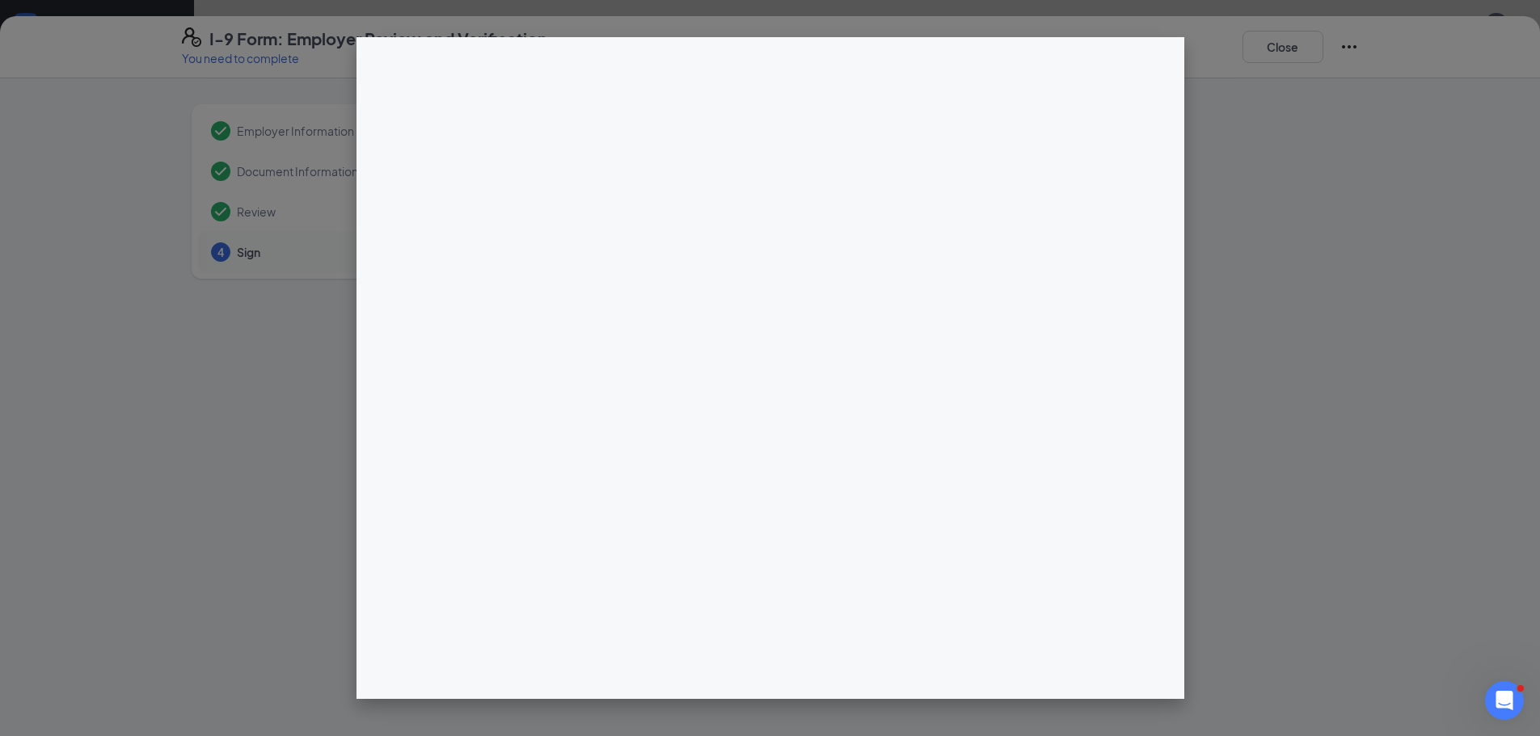
click at [1119, 36] on div at bounding box center [770, 368] width 1540 height 736
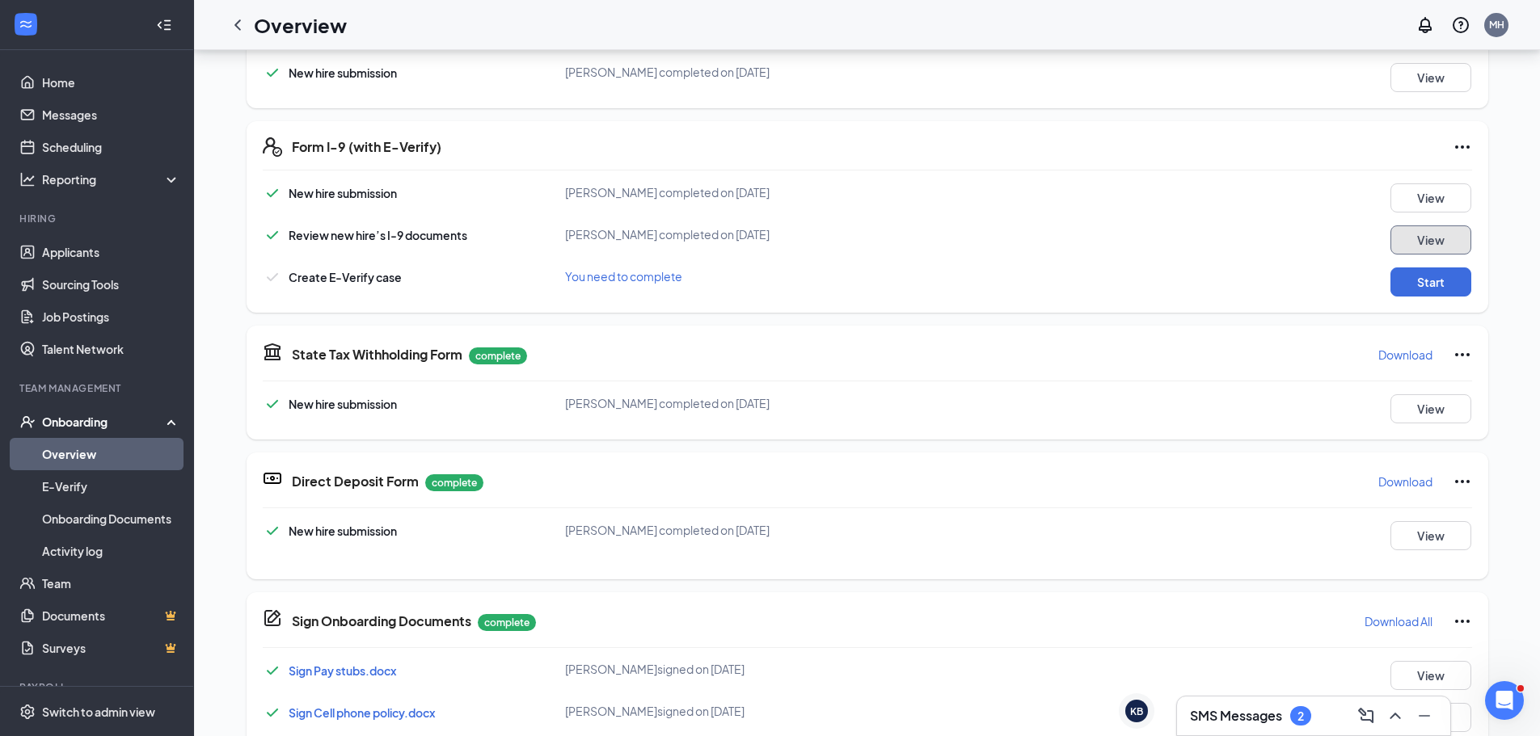
scroll to position [404, 0]
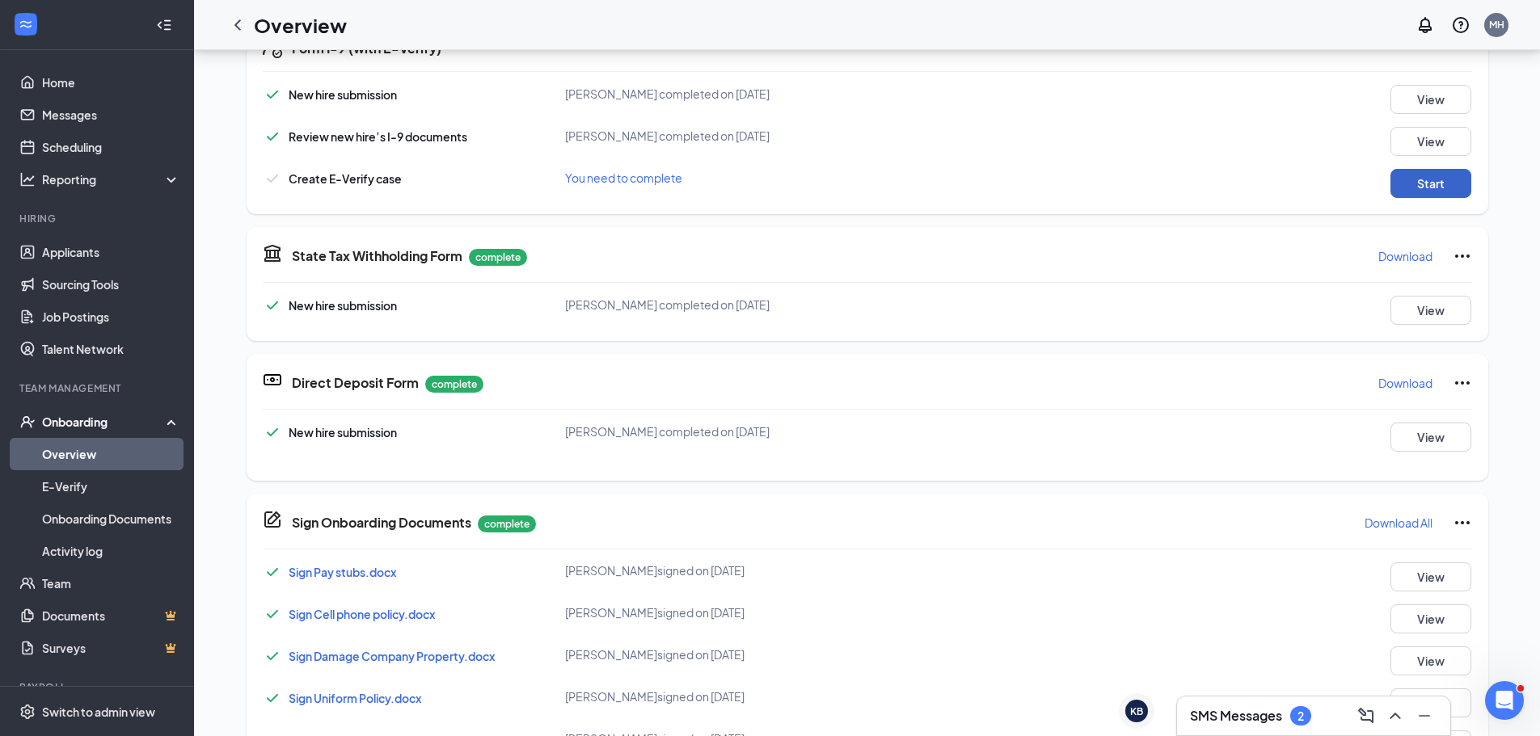
click at [1412, 187] on button "Start" at bounding box center [1430, 183] width 81 height 29
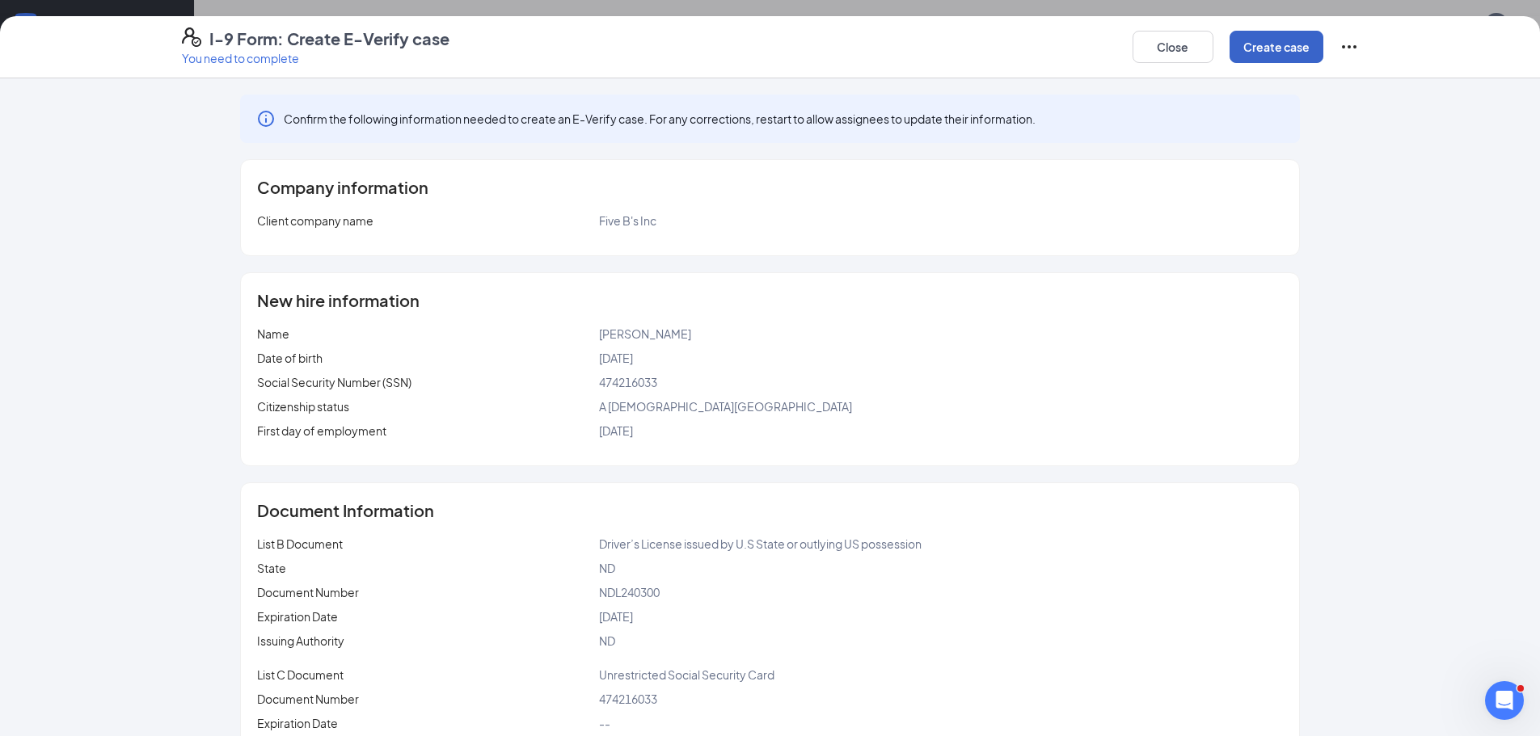
click at [1291, 56] on button "Create case" at bounding box center [1276, 47] width 94 height 32
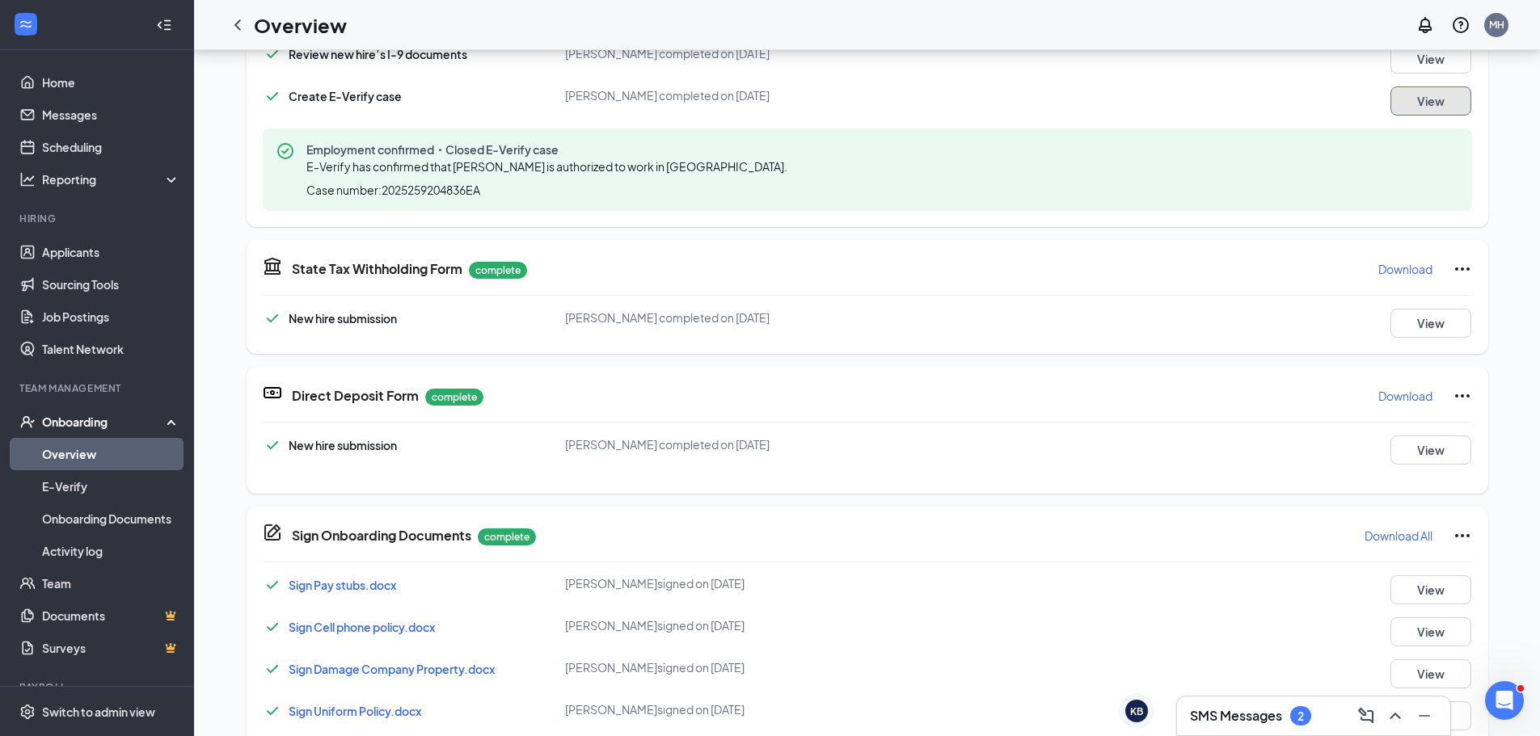
scroll to position [455, 0]
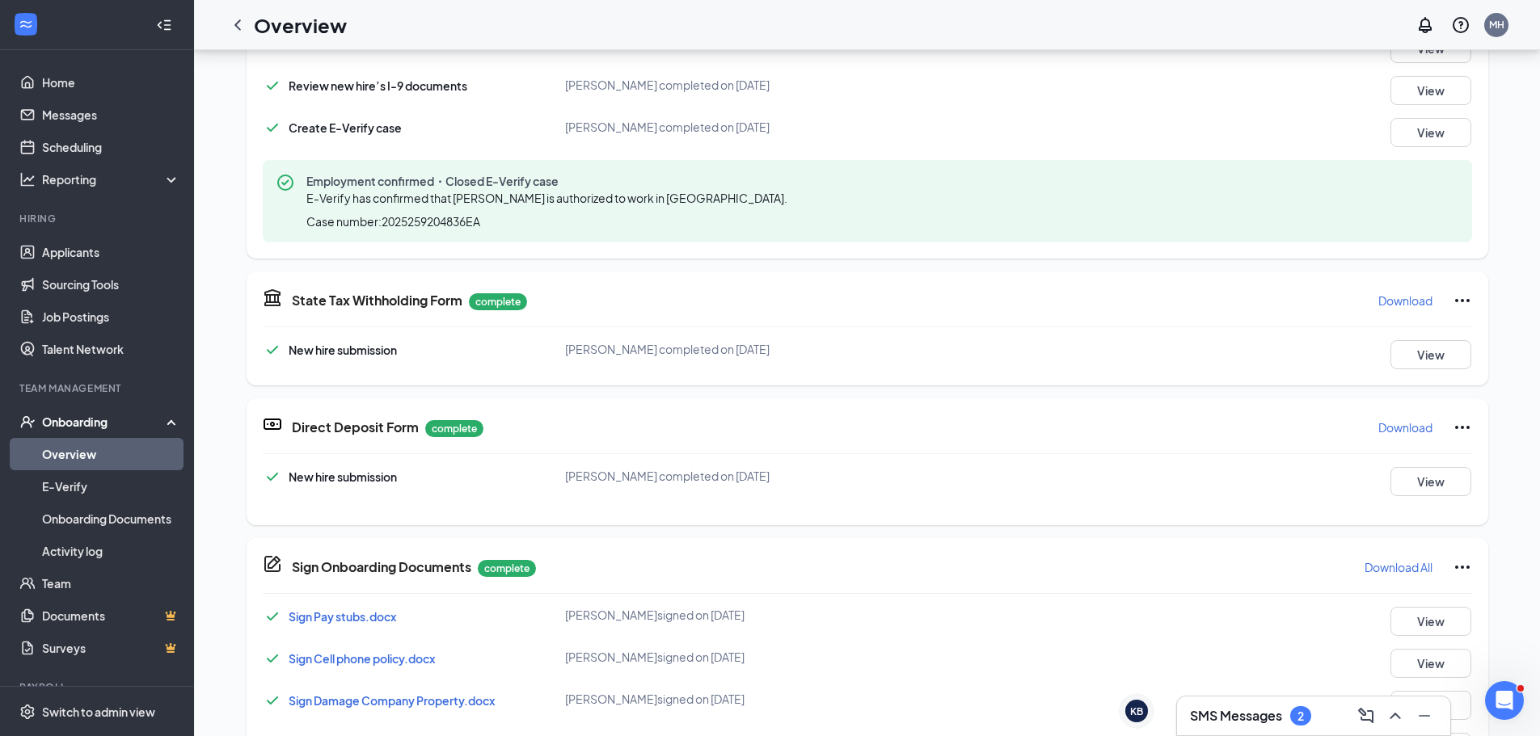
click at [1401, 433] on p "Download" at bounding box center [1405, 427] width 54 height 16
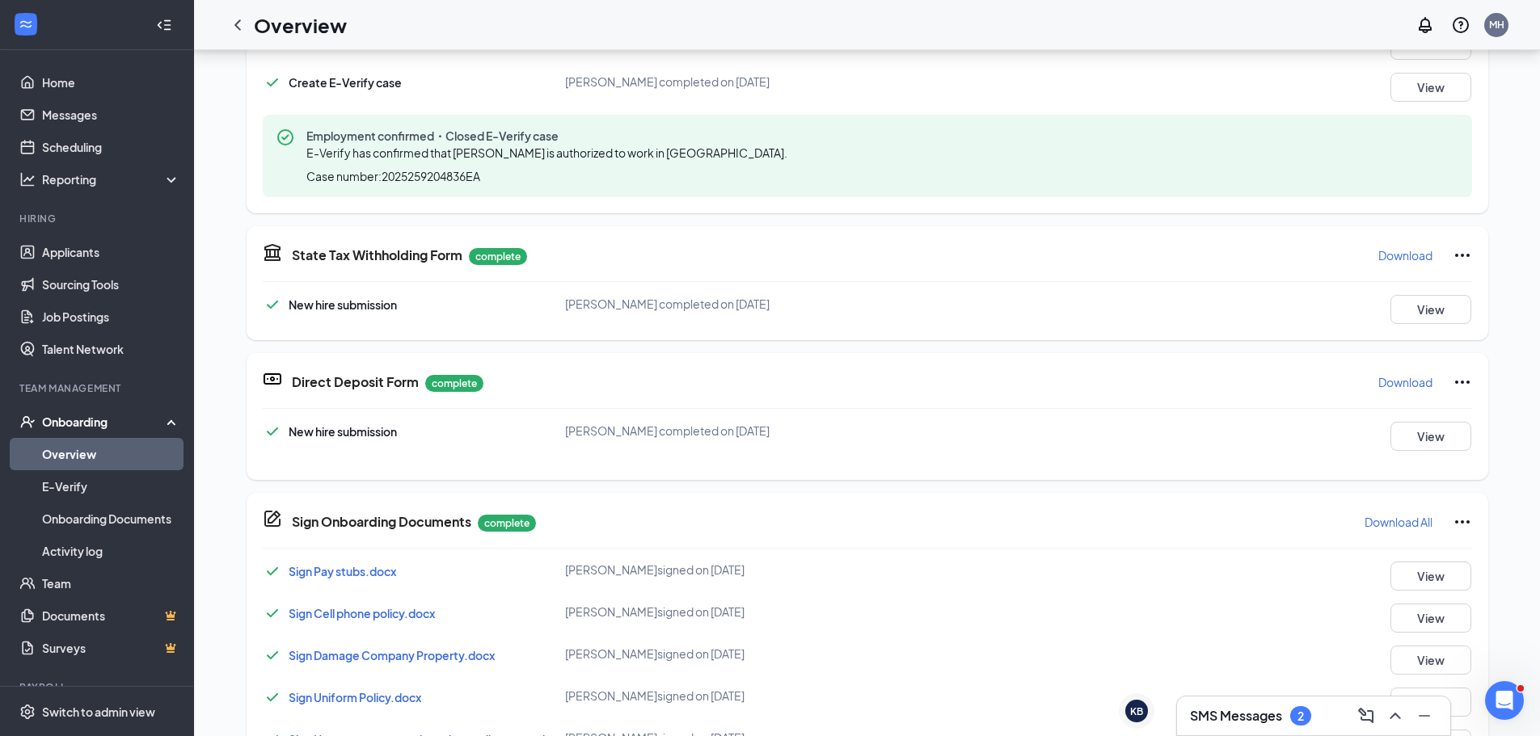
scroll to position [536, 0]
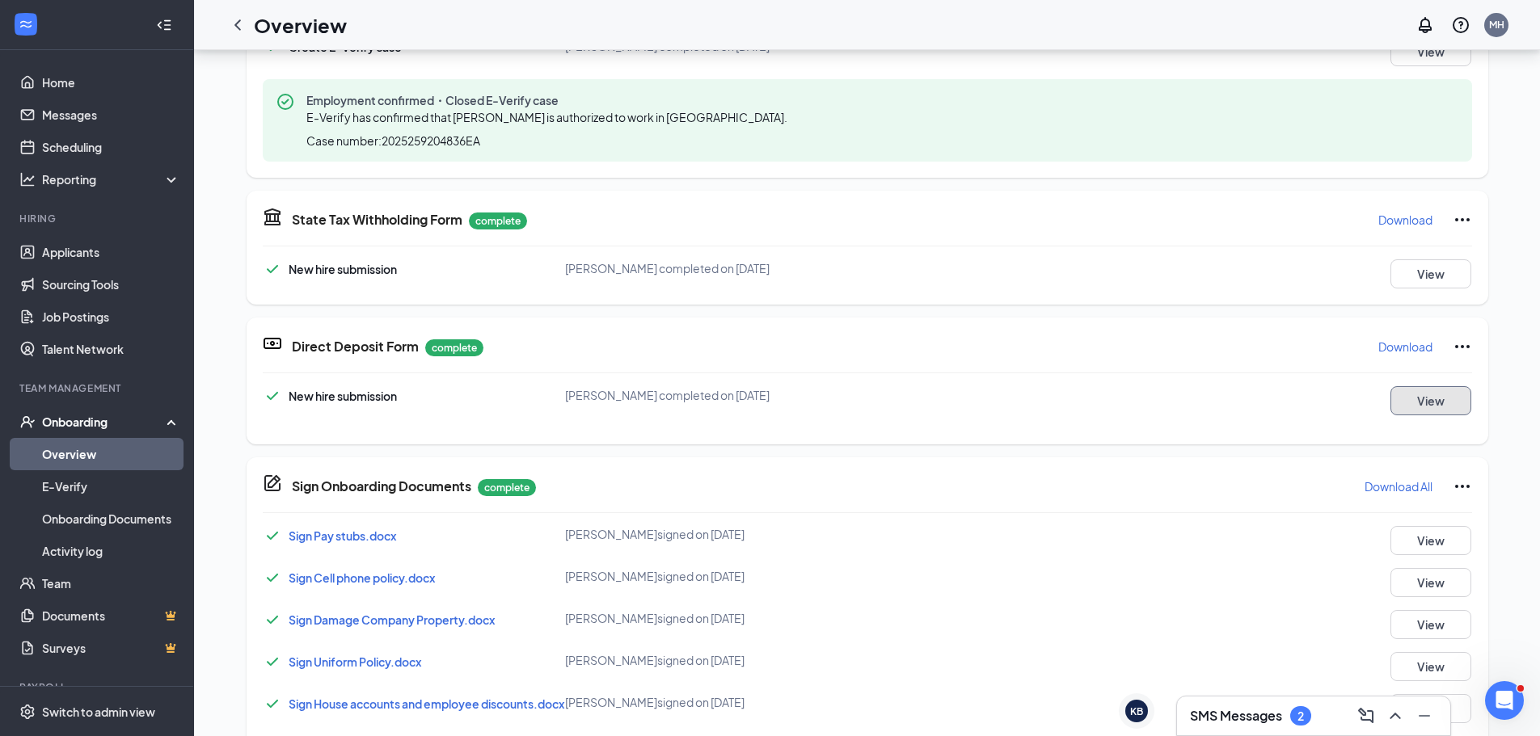
click at [1418, 394] on button "View" at bounding box center [1430, 400] width 81 height 29
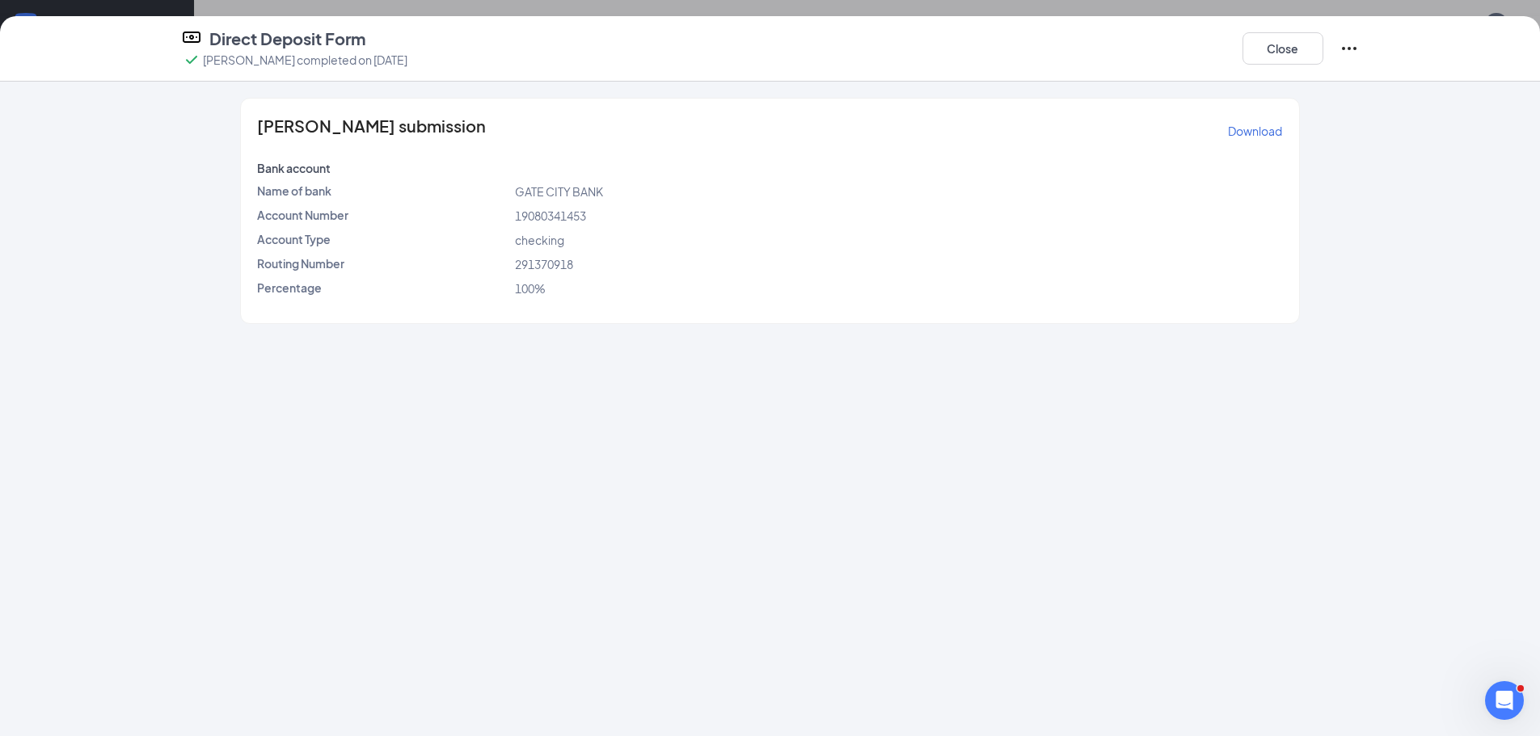
click at [1268, 130] on p "Download" at bounding box center [1255, 131] width 54 height 16
click at [1278, 53] on button "Close" at bounding box center [1282, 48] width 81 height 32
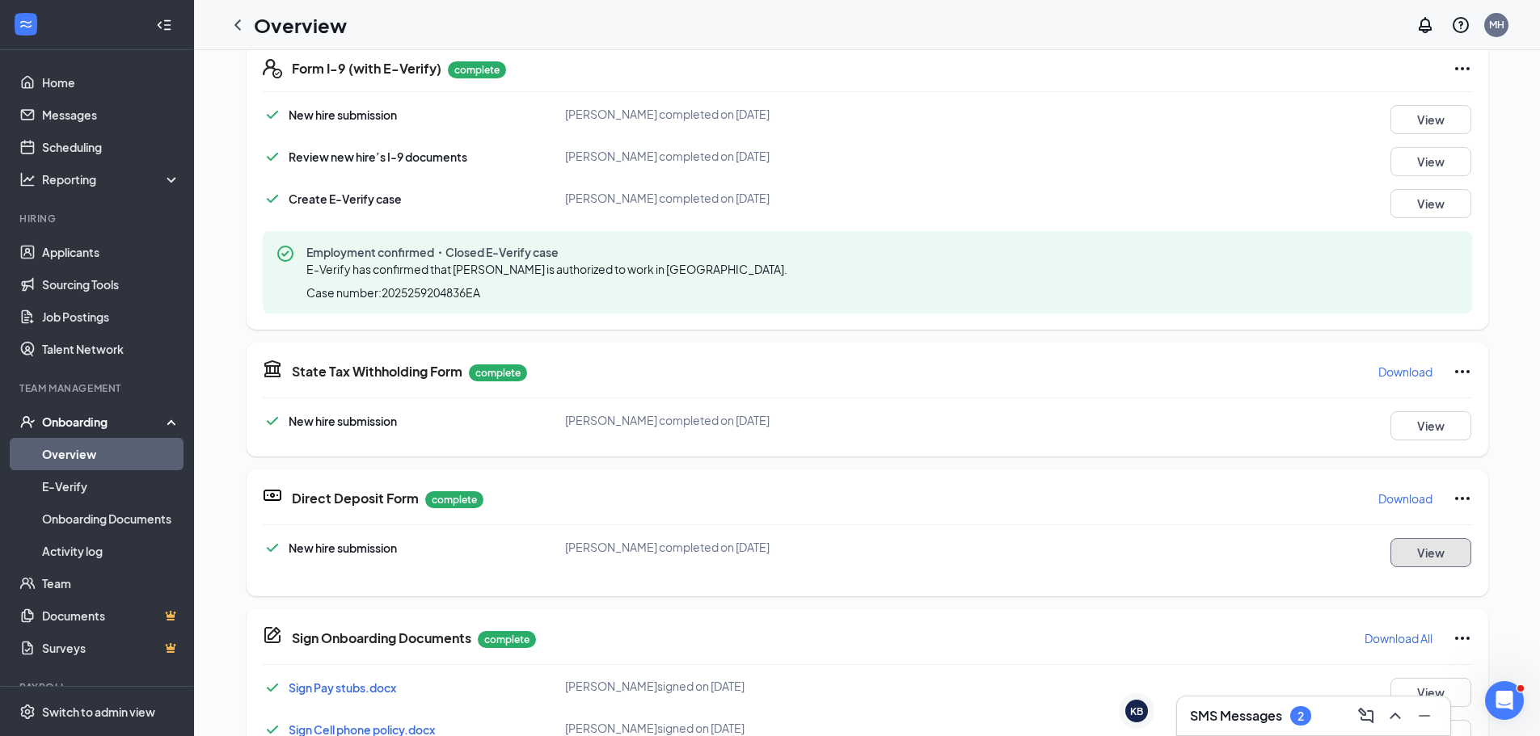
scroll to position [0, 0]
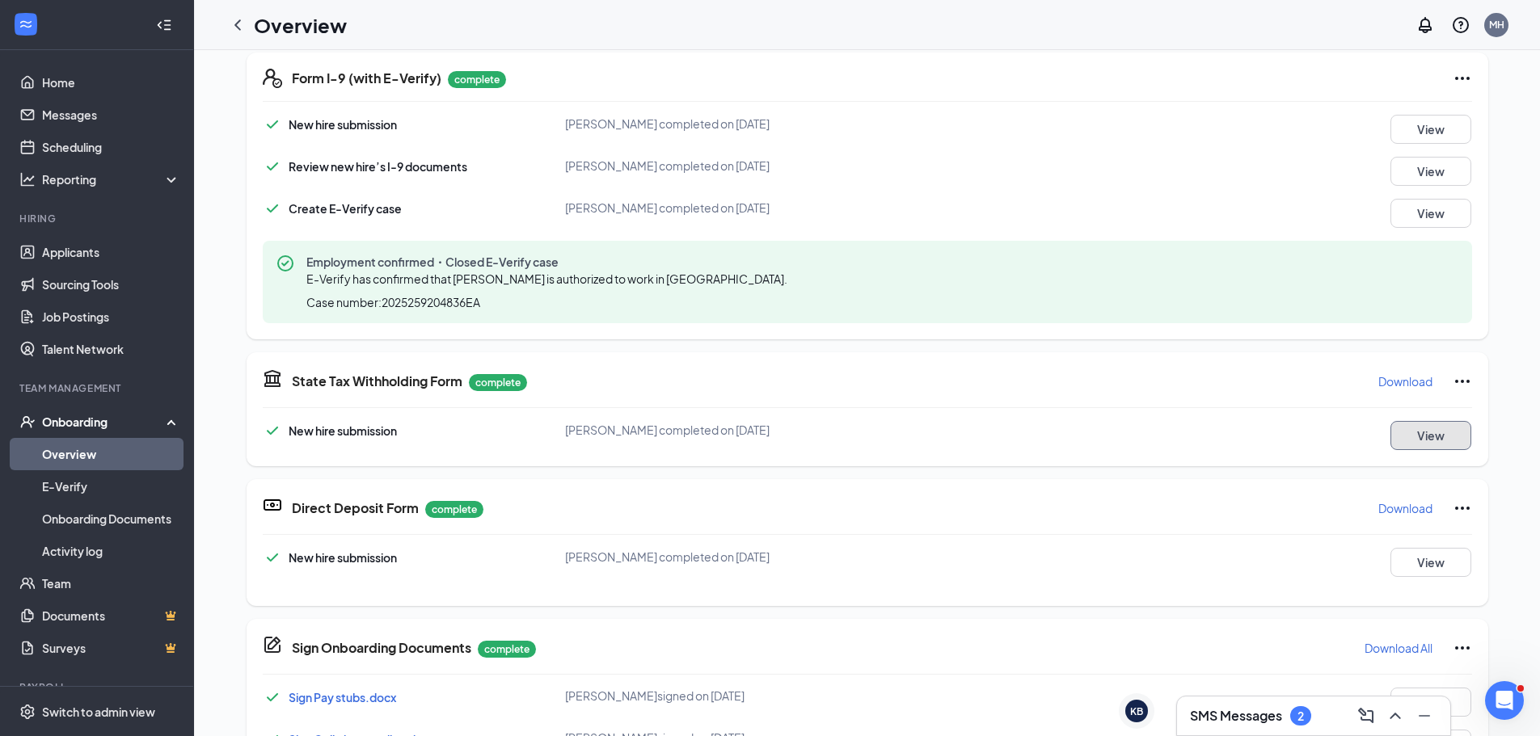
click at [1402, 443] on button "View" at bounding box center [1430, 435] width 81 height 29
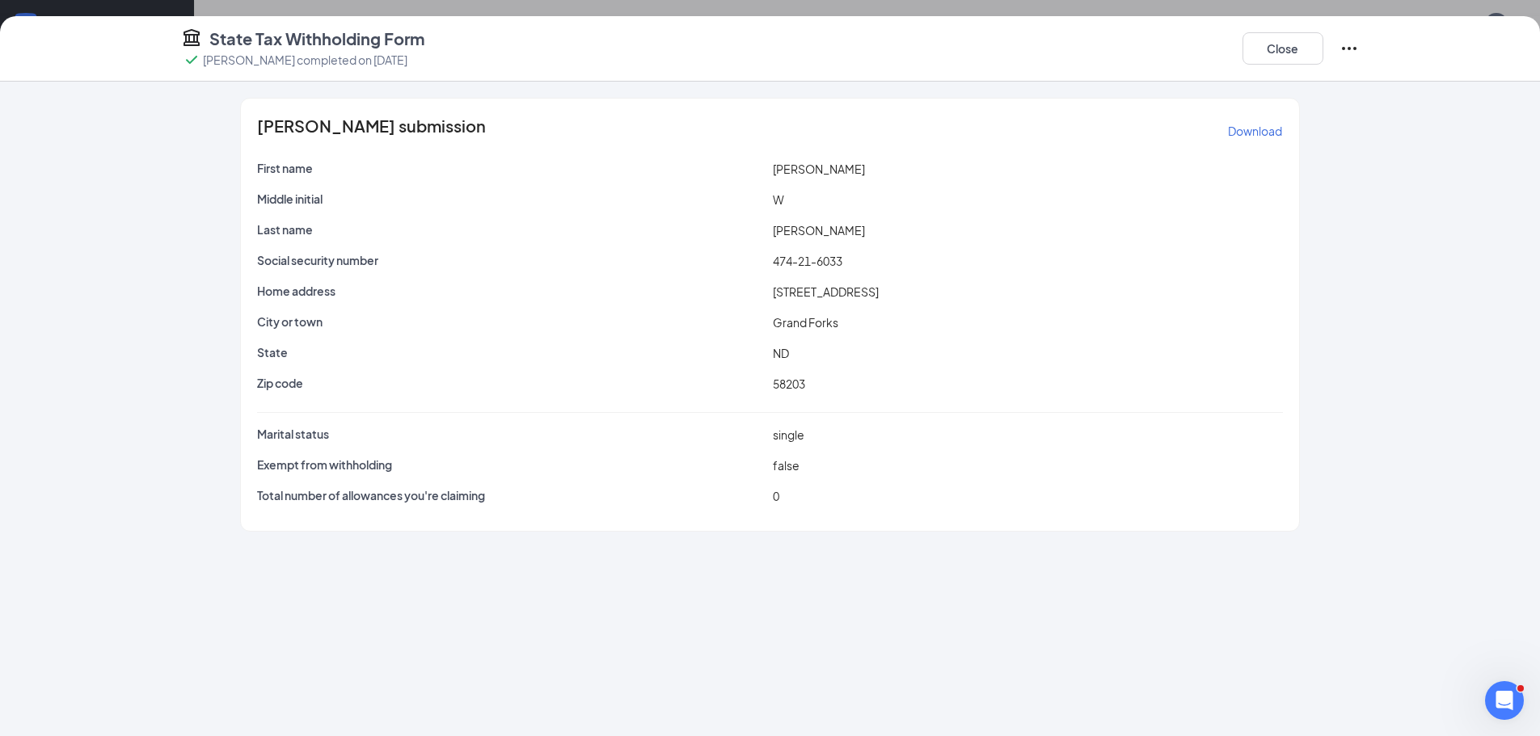
click at [1248, 130] on p "Download" at bounding box center [1255, 131] width 54 height 16
click at [1283, 54] on button "Close" at bounding box center [1282, 48] width 81 height 32
